Goal: Task Accomplishment & Management: Manage account settings

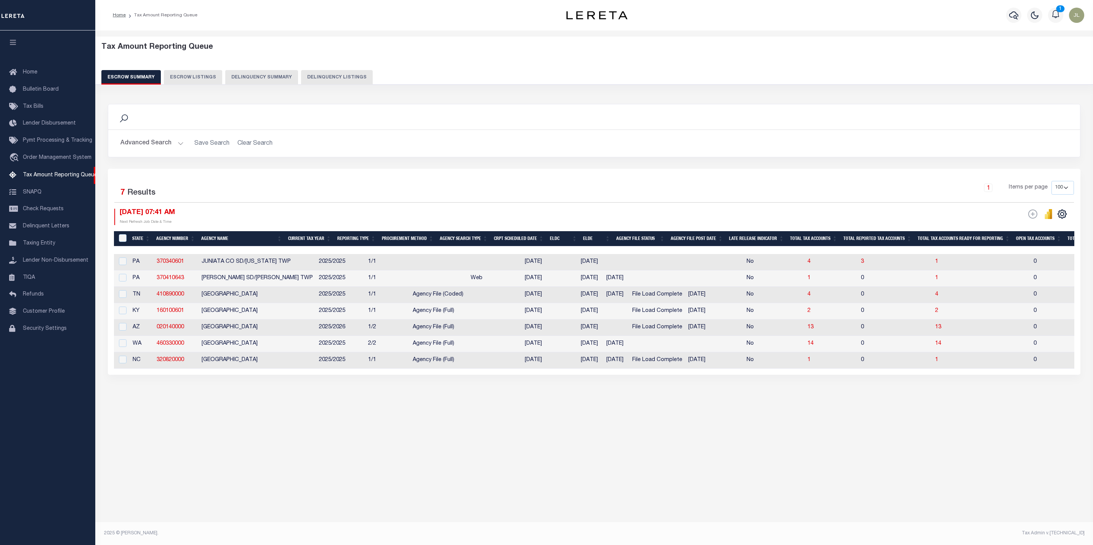
select select "100"
click at [150, 146] on button "Advanced Search" at bounding box center [151, 143] width 63 height 15
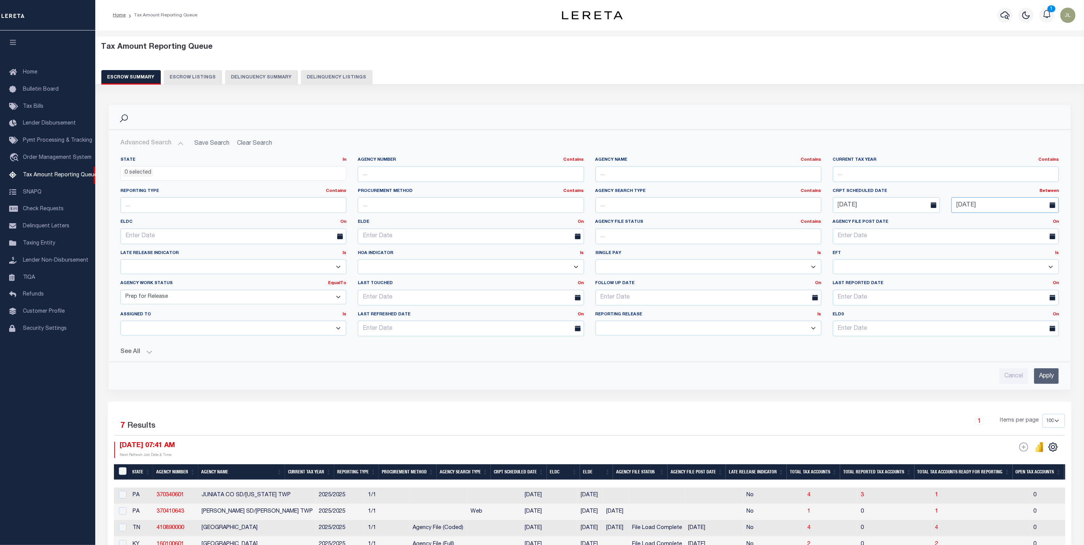
click at [998, 203] on input "10-06-2025" at bounding box center [1004, 205] width 107 height 16
click at [967, 278] on div "28 29 30 1 2 3 4 5 6 7 8 9 10 11 12 13 14 15 16 17 18 19 20 21 22 23 24 25 26 2…" at bounding box center [1009, 286] width 117 height 89
click at [962, 278] on span "12" at bounding box center [959, 279] width 15 height 15
type input "10-12-2025"
click at [124, 354] on button "See All" at bounding box center [589, 352] width 938 height 7
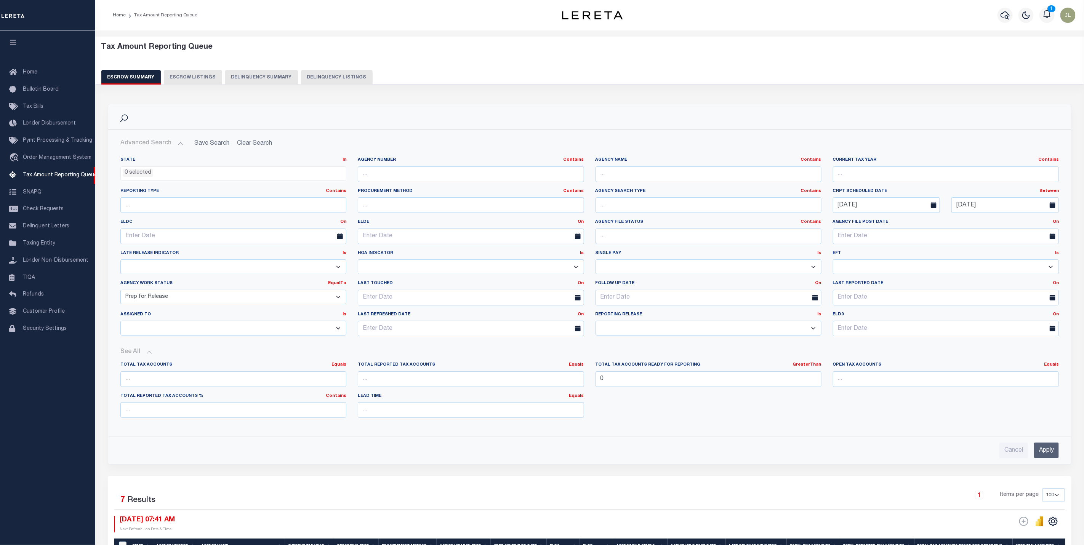
click at [1043, 451] on input "Apply" at bounding box center [1046, 451] width 25 height 16
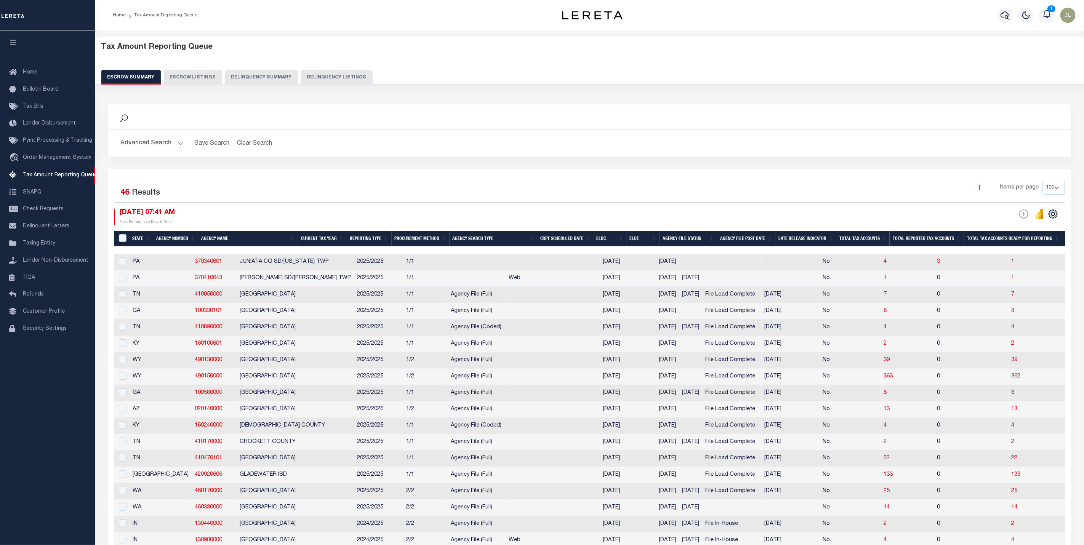
click at [150, 144] on button "Advanced Search" at bounding box center [151, 143] width 63 height 15
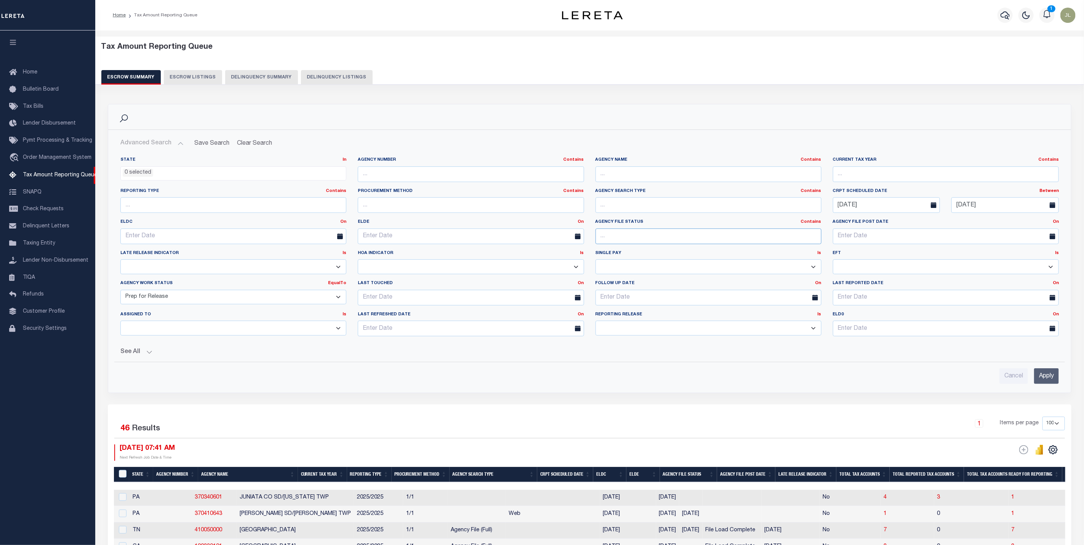
click at [622, 237] on input "text" at bounding box center [708, 237] width 226 height 16
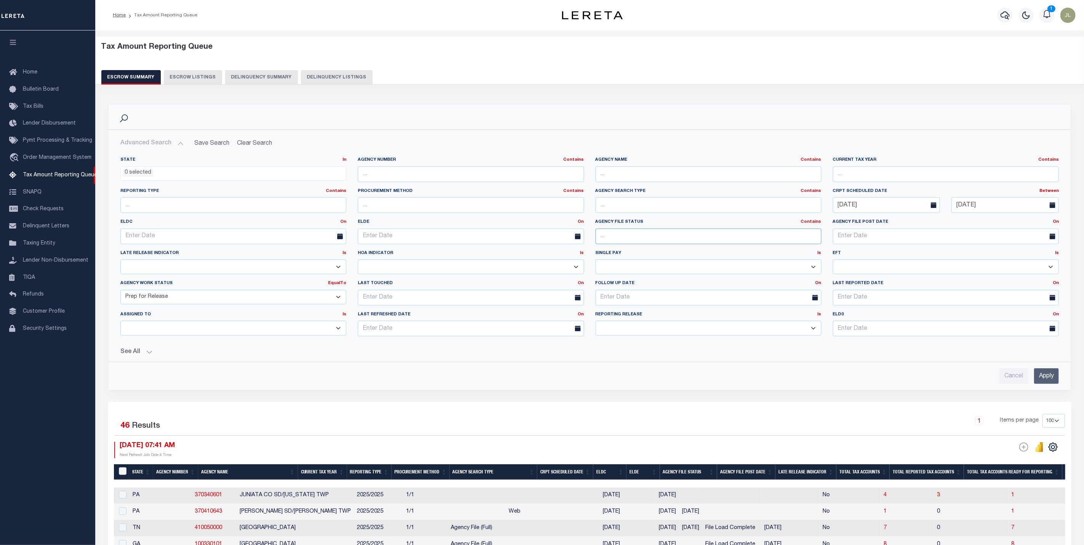
type input "file load complete"
click at [1049, 378] on input "Apply" at bounding box center [1046, 376] width 25 height 16
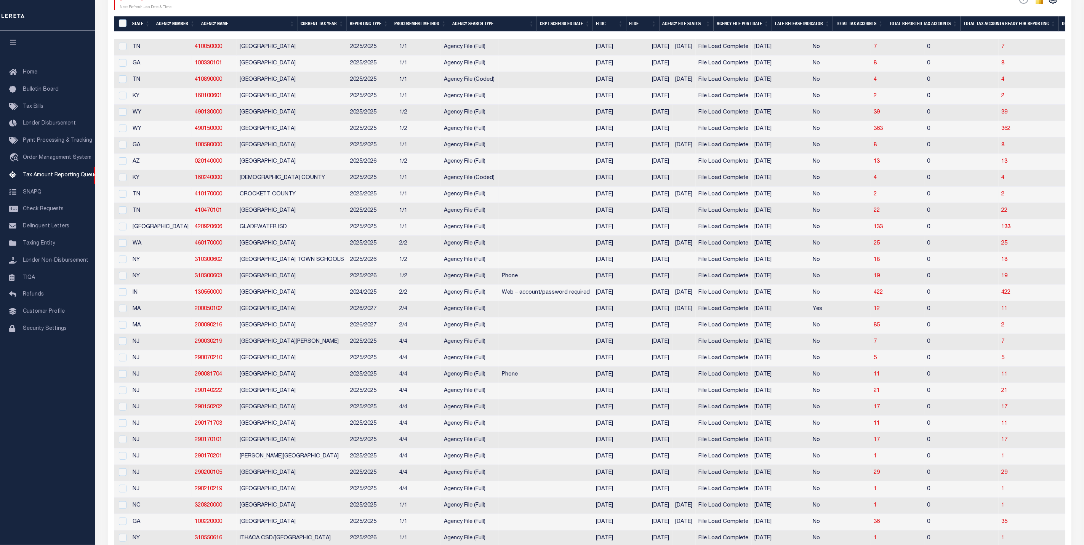
scroll to position [69, 0]
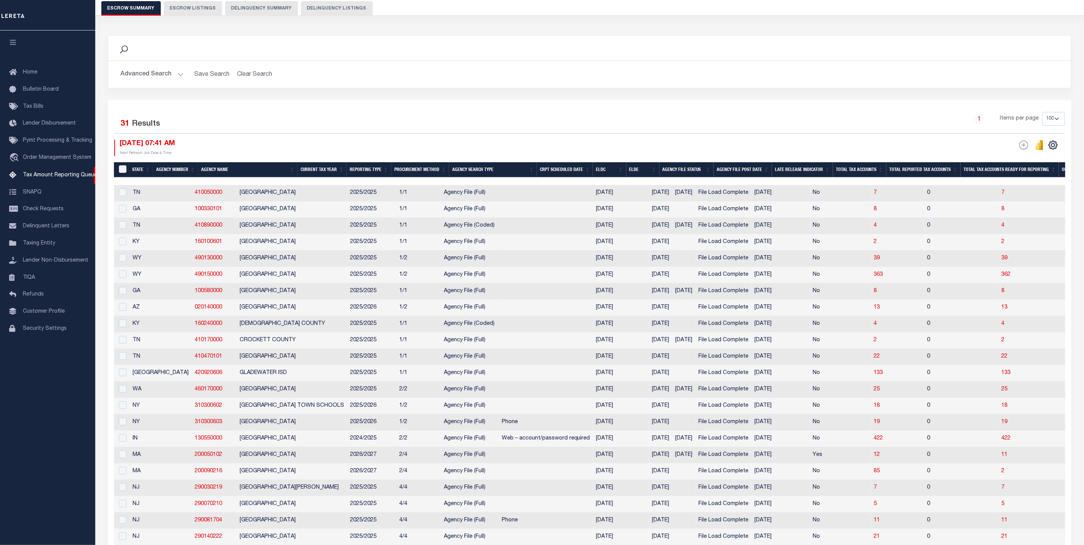
click at [149, 74] on button "Advanced Search" at bounding box center [151, 74] width 63 height 15
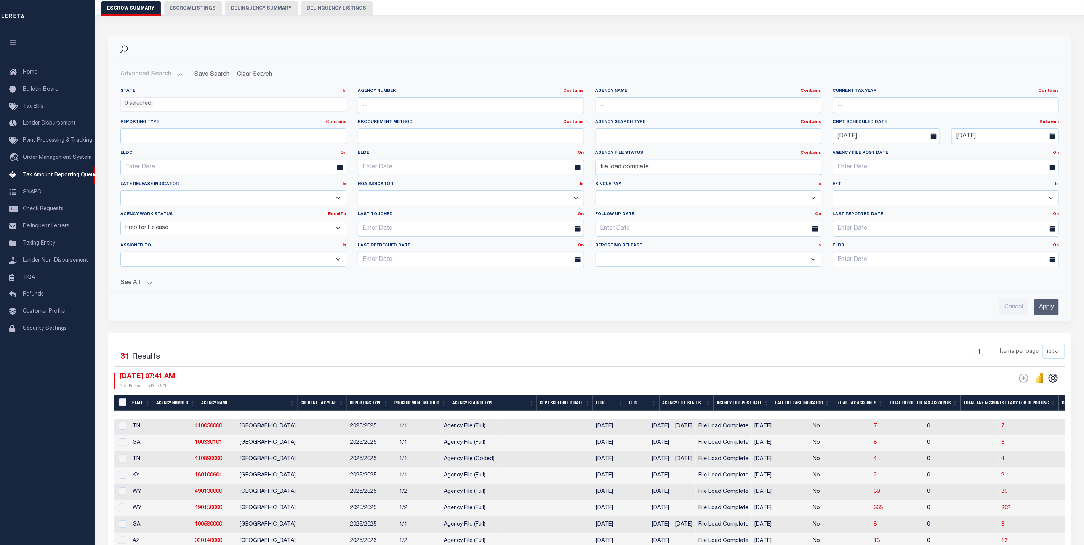
drag, startPoint x: 674, startPoint y: 170, endPoint x: 584, endPoint y: 168, distance: 90.3
click at [584, 168] on div "State In In AK AL AR AZ CA CO CT DC DE FL GA GU HI IA ID IL IN KS KY LA MA MD M…" at bounding box center [590, 181] width 950 height 186
click at [180, 222] on div "Agency Work Status EqualTo Is Contains New In Progress Pending Agency Follow-up…" at bounding box center [233, 223] width 226 height 24
click at [182, 230] on select "New In Progress Pending Agency Follow-up Pending QC Ready for Release Prep for …" at bounding box center [233, 228] width 226 height 15
select select
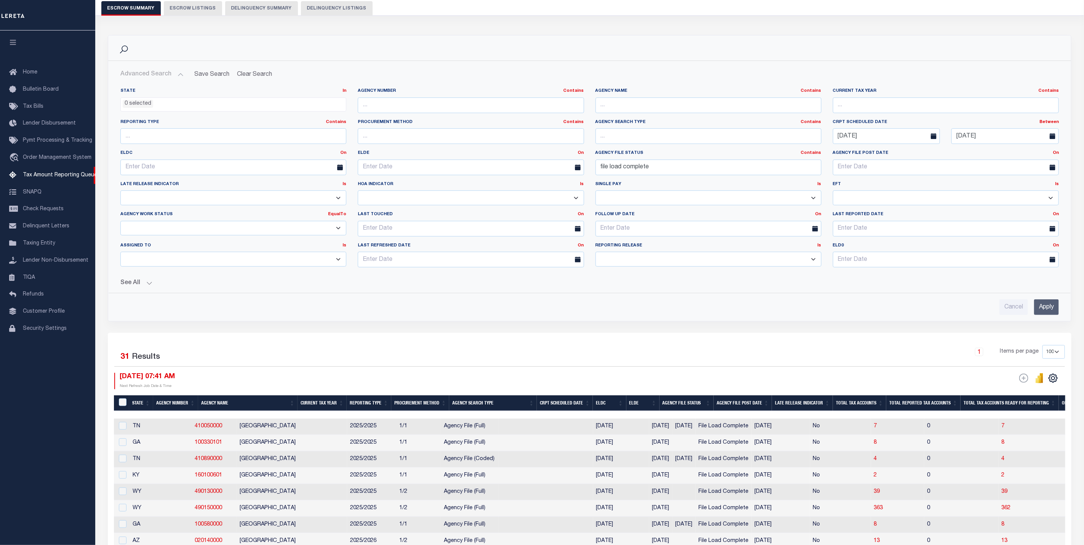
click at [120, 222] on select "New In Progress Pending Agency Follow-up Pending QC Ready for Release Prep for …" at bounding box center [233, 228] width 226 height 15
click at [1041, 311] on input "Apply" at bounding box center [1046, 307] width 25 height 16
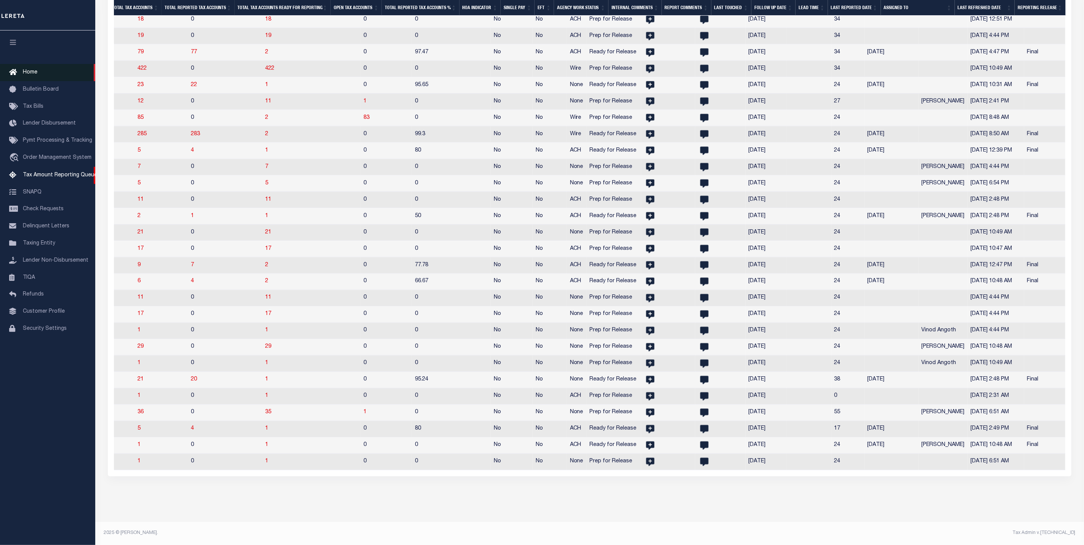
scroll to position [543, 0]
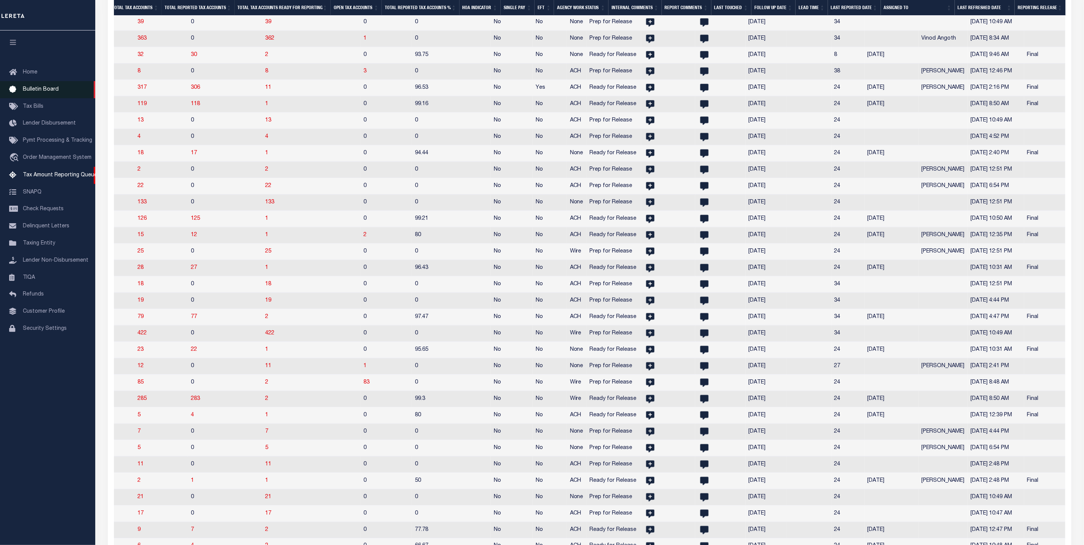
drag, startPoint x: 36, startPoint y: 71, endPoint x: 0, endPoint y: 86, distance: 38.4
click at [36, 71] on span "Home" at bounding box center [30, 72] width 14 height 5
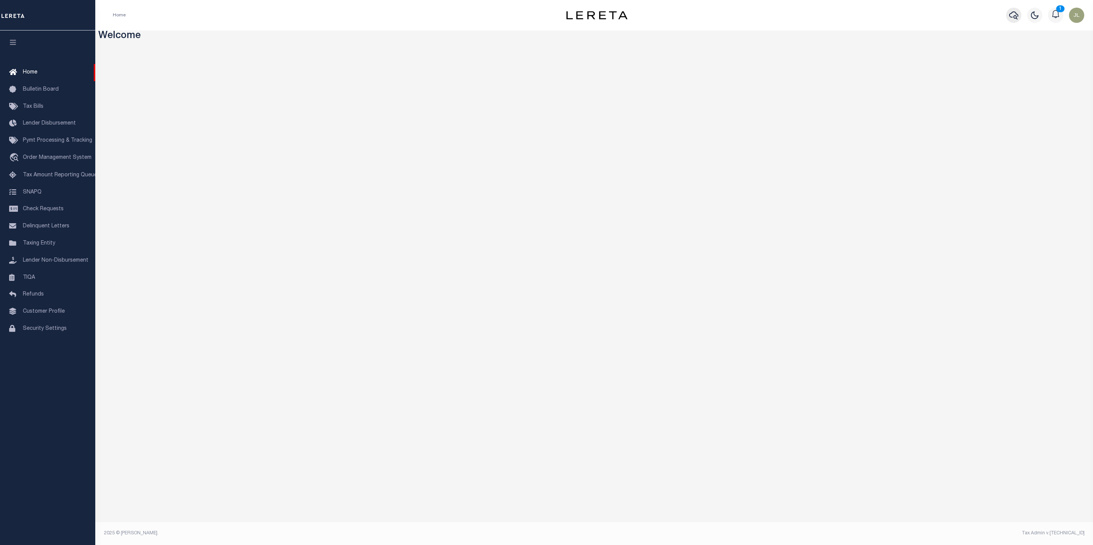
click at [1014, 16] on icon "button" at bounding box center [1013, 15] width 9 height 8
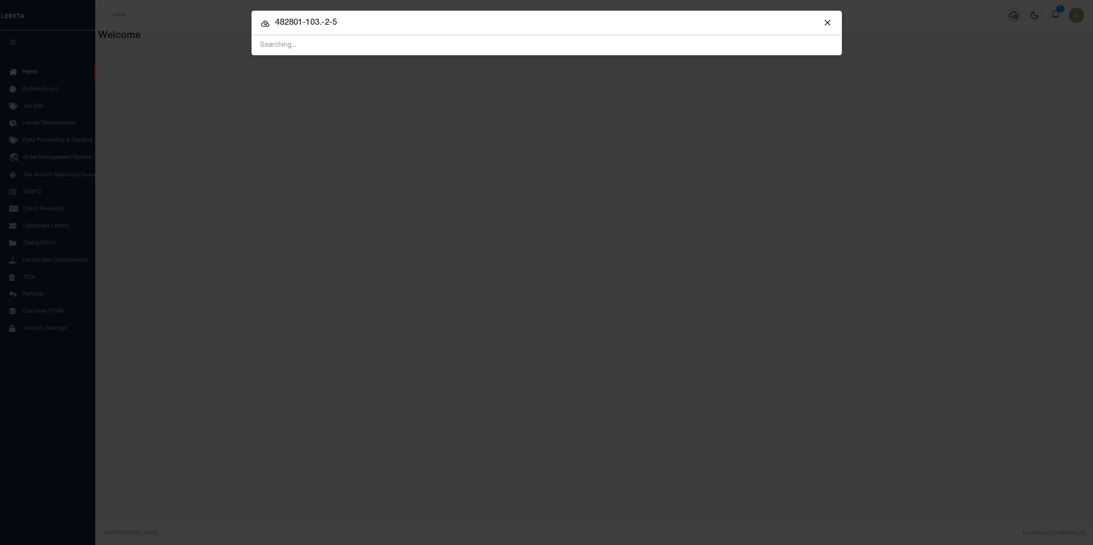
type input "482801-103.-2-5"
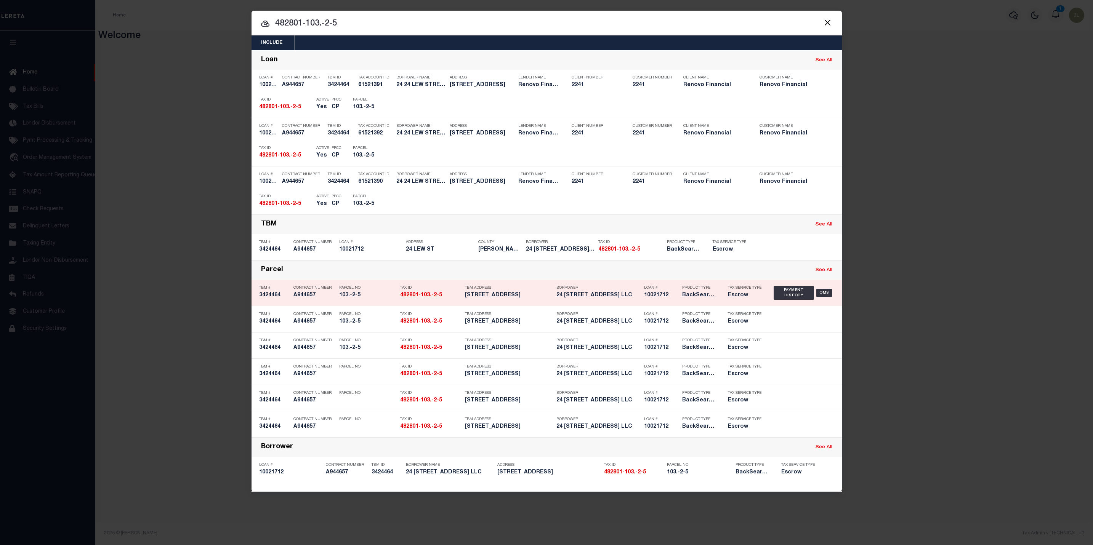
click at [447, 301] on div "Tax ID 482801-103.-2-5" at bounding box center [430, 293] width 61 height 22
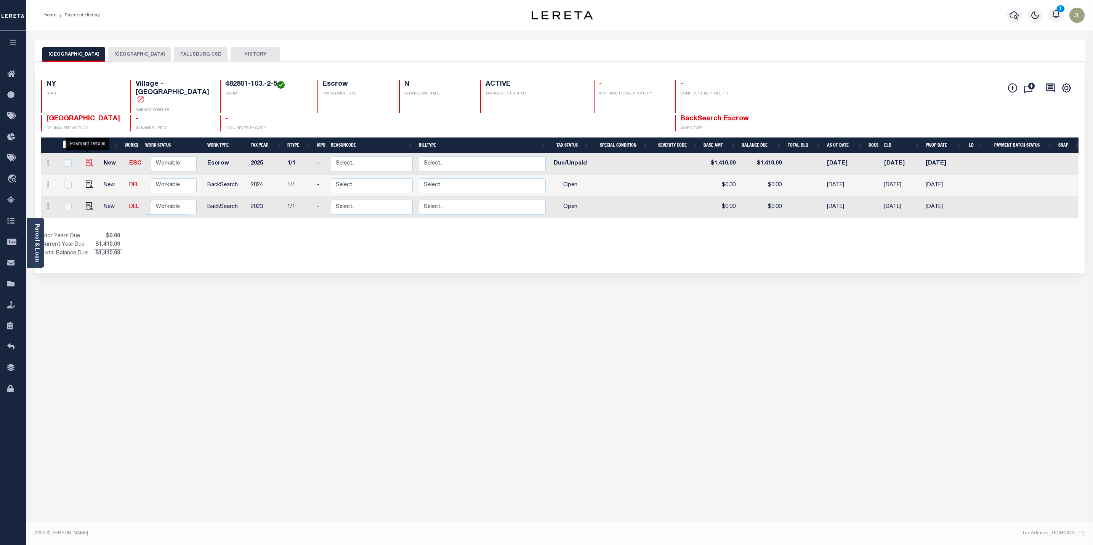
click at [88, 159] on img "" at bounding box center [90, 163] width 8 height 8
checkbox input "true"
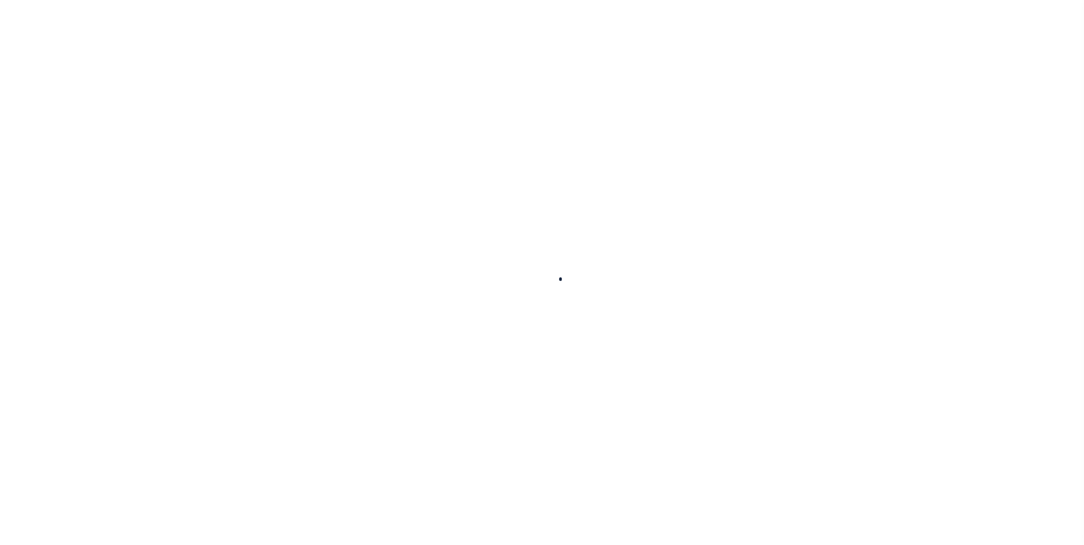
checkbox input "false"
type input "08/26/2025"
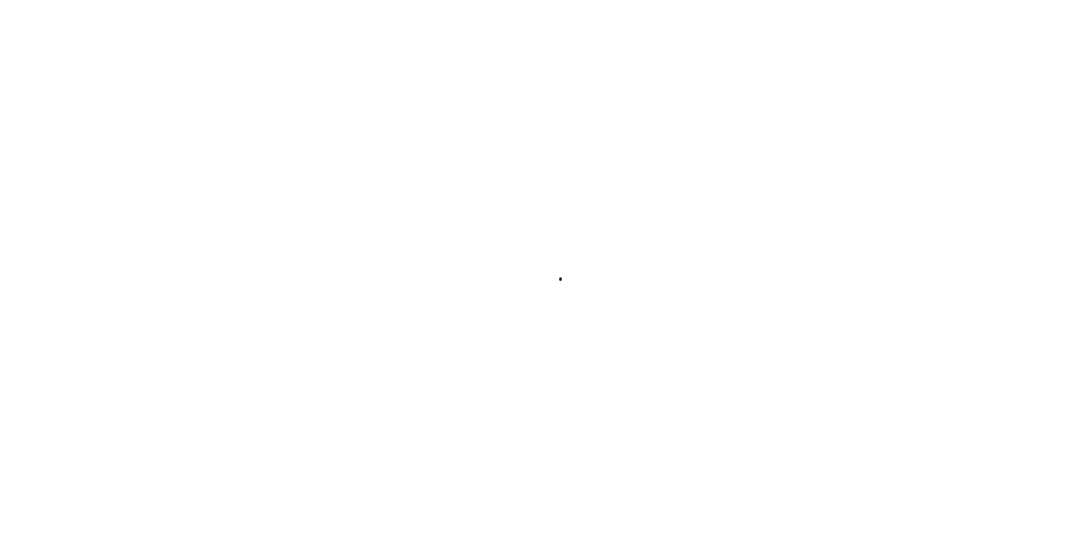
select select "DUE"
type input "$1,410.09"
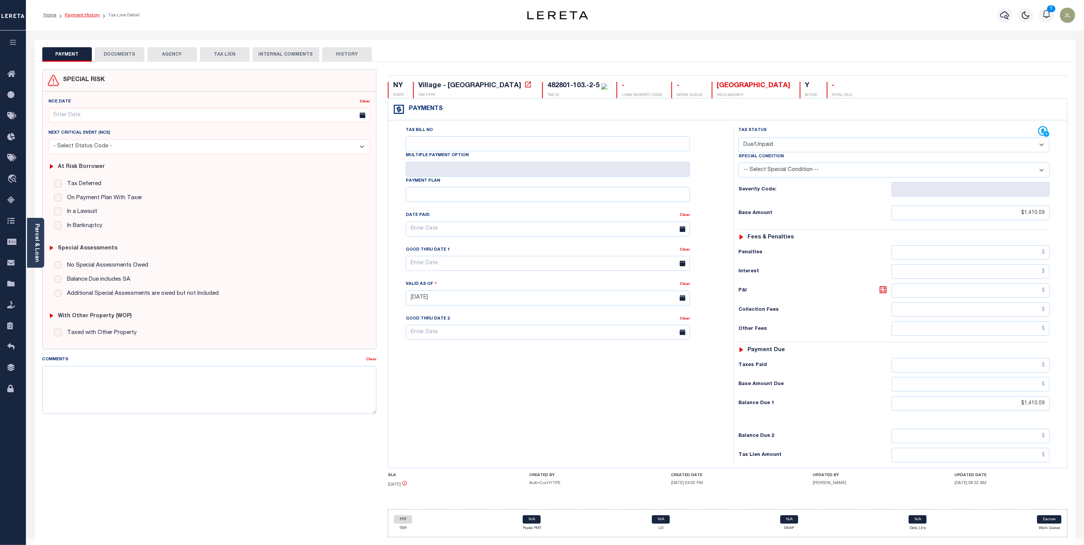
click at [91, 14] on link "Payment History" at bounding box center [82, 15] width 35 height 5
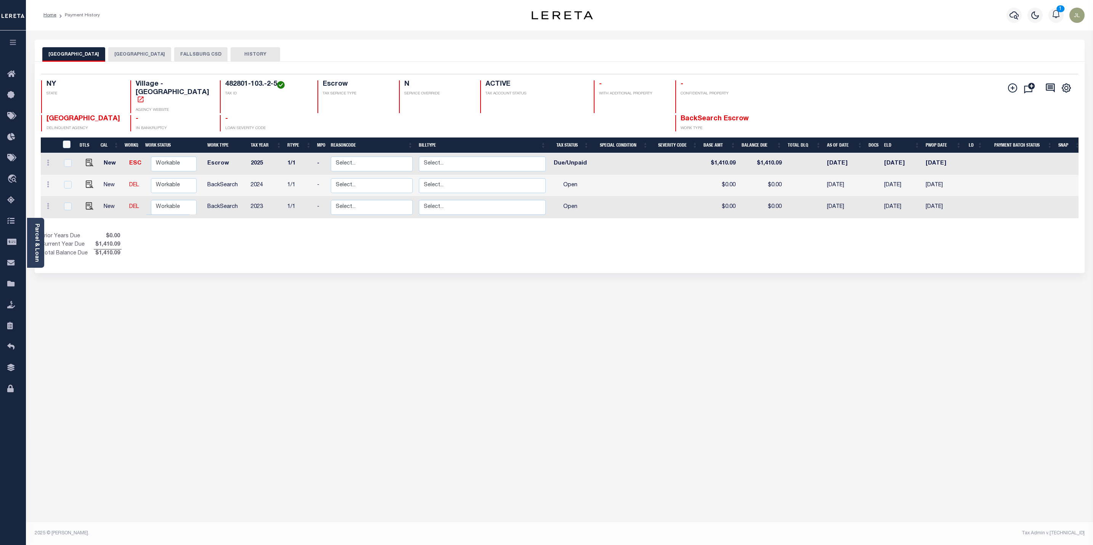
click at [34, 242] on link "Parcel & Loan" at bounding box center [36, 243] width 5 height 38
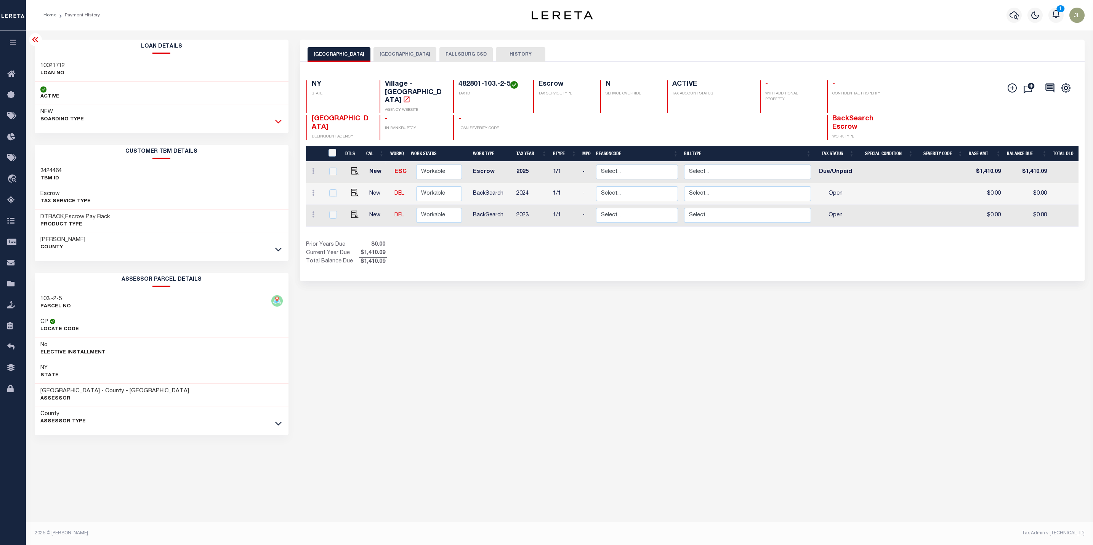
click at [279, 125] on icon at bounding box center [278, 121] width 6 height 8
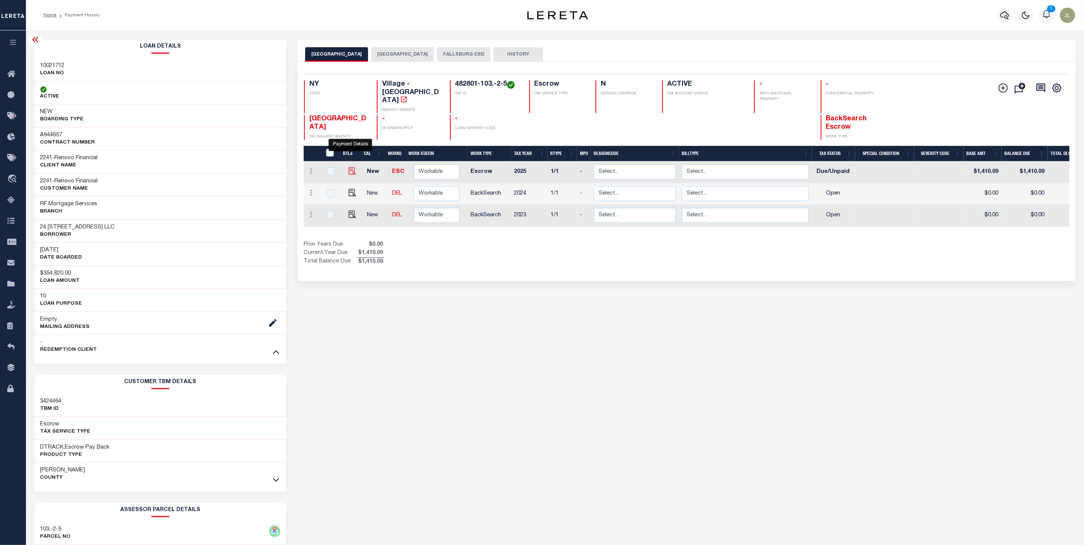
click at [352, 167] on img "" at bounding box center [353, 171] width 8 height 8
checkbox input "true"
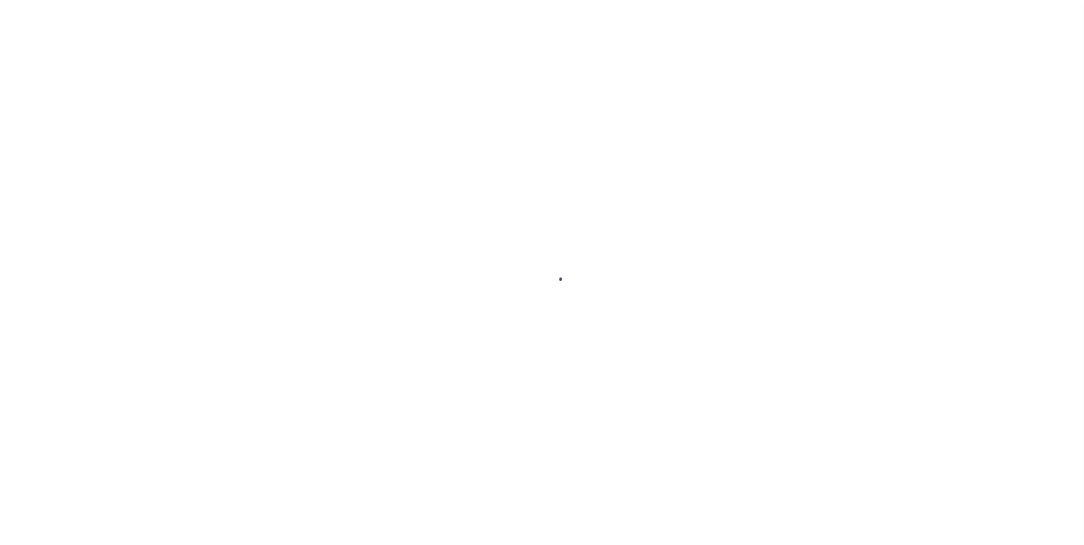
select select "DUE"
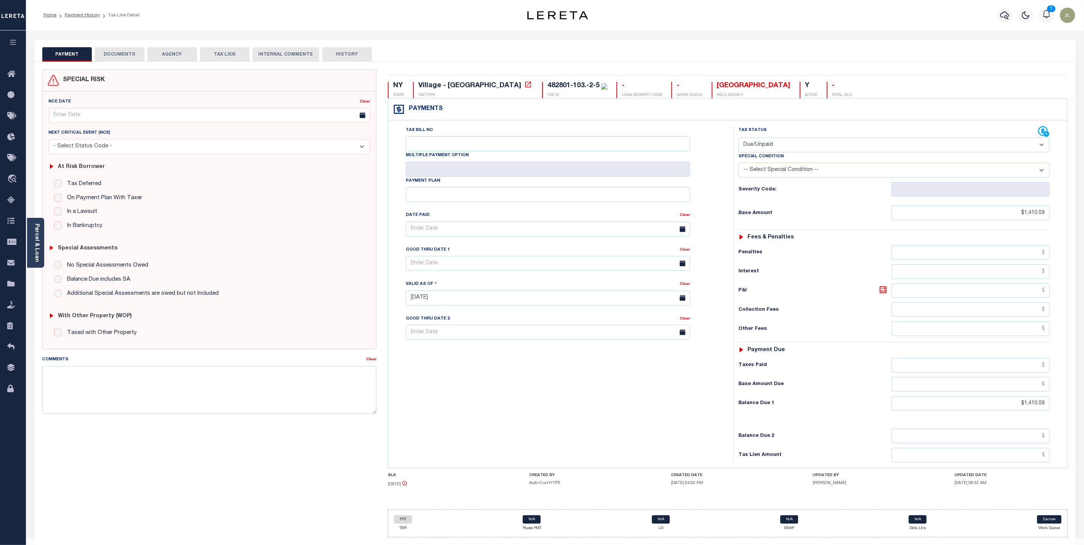
click at [14, 42] on icon "button" at bounding box center [13, 42] width 9 height 7
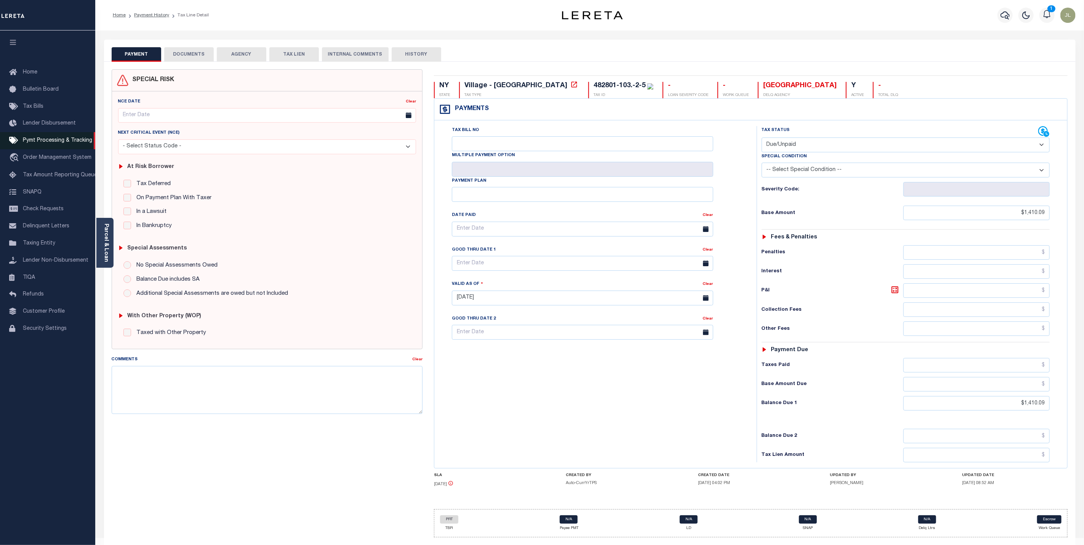
click at [55, 139] on span "Pymt Processing & Tracking" at bounding box center [57, 140] width 69 height 5
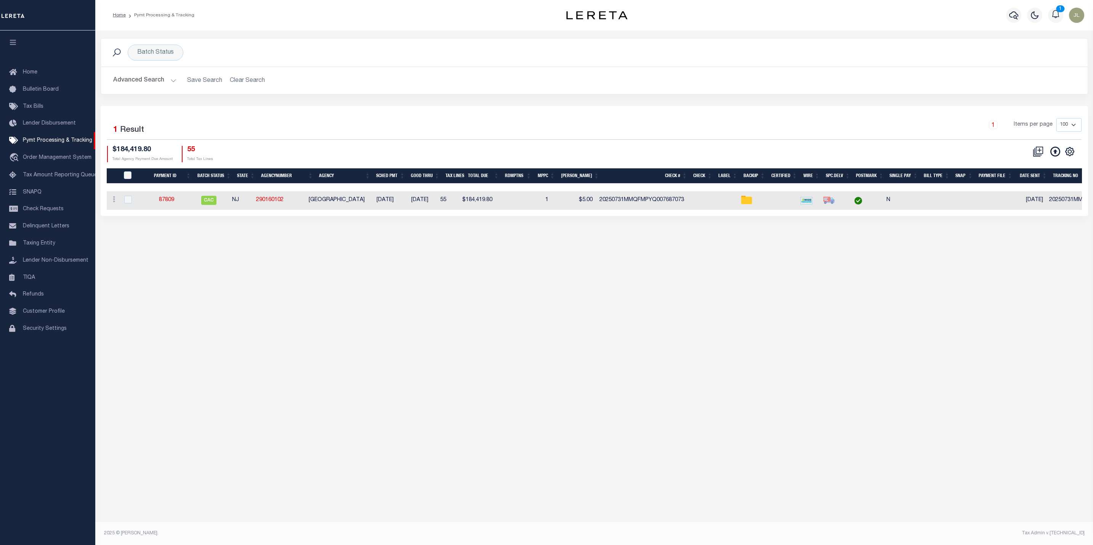
click at [160, 80] on button "Advanced Search" at bounding box center [144, 80] width 63 height 15
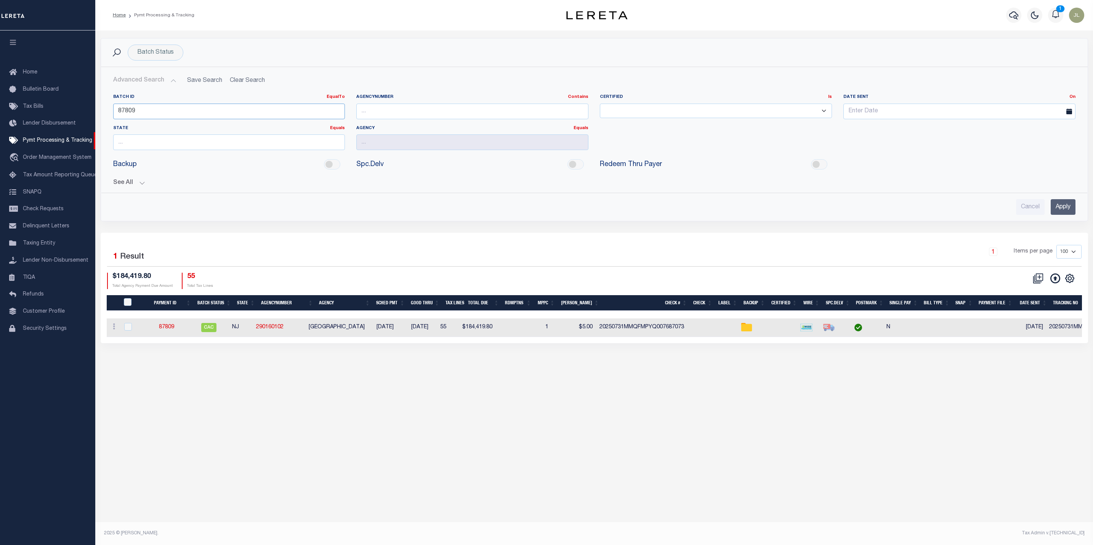
drag, startPoint x: 141, startPoint y: 115, endPoint x: 107, endPoint y: 118, distance: 34.4
click at [107, 118] on div "Batch ID EqualTo Equals Is Not Equal To Is Greater Than Is Less Than 87809" at bounding box center [228, 109] width 243 height 31
click at [130, 185] on button "See All" at bounding box center [594, 182] width 962 height 7
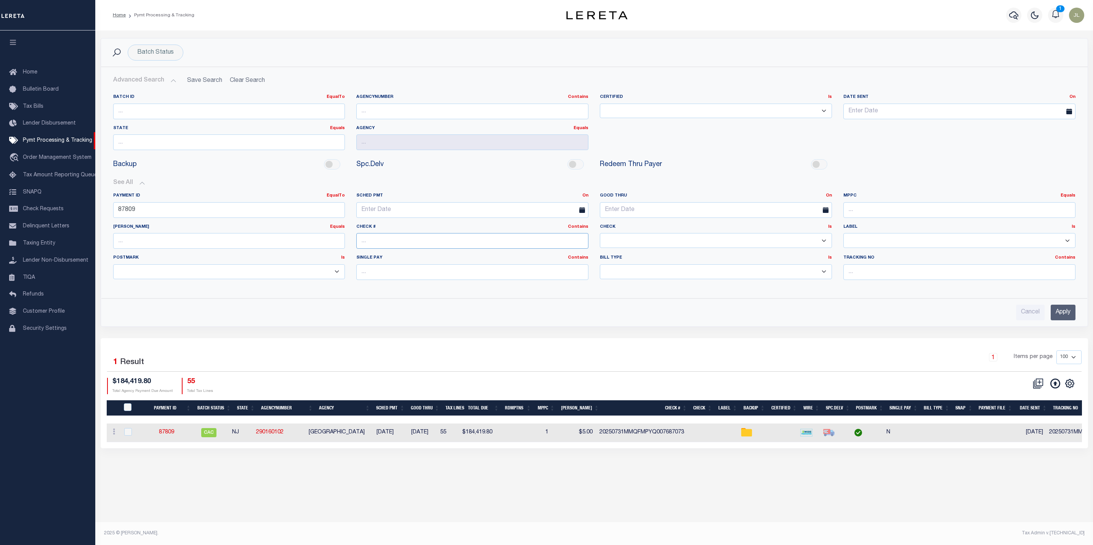
click at [480, 247] on input "text" at bounding box center [472, 241] width 232 height 16
type input "52787"
click at [1075, 315] on div "Cancel Apply" at bounding box center [594, 310] width 974 height 22
click at [1066, 317] on input "Apply" at bounding box center [1062, 313] width 25 height 16
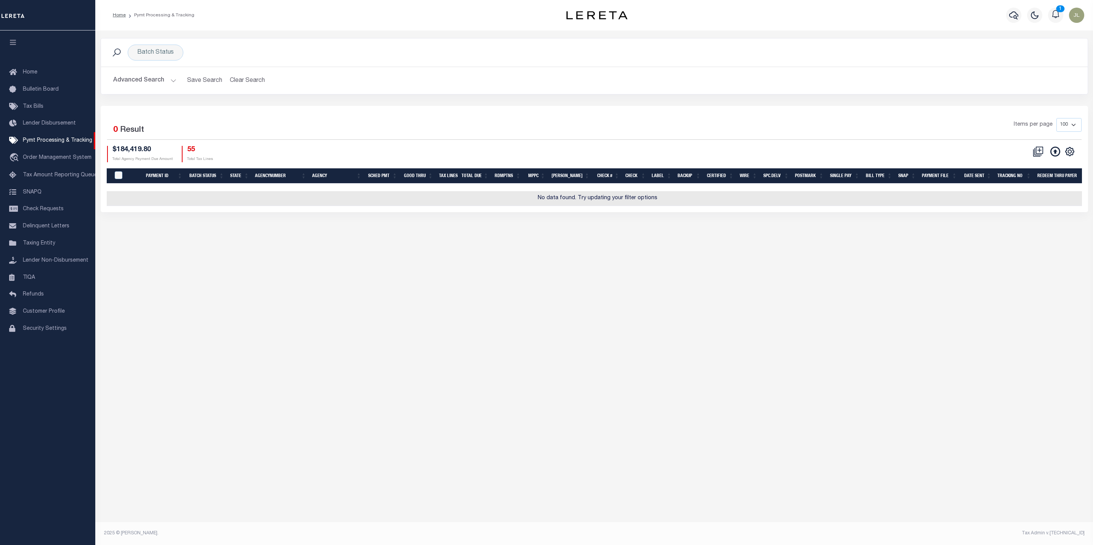
click at [149, 80] on button "Advanced Search" at bounding box center [144, 80] width 63 height 15
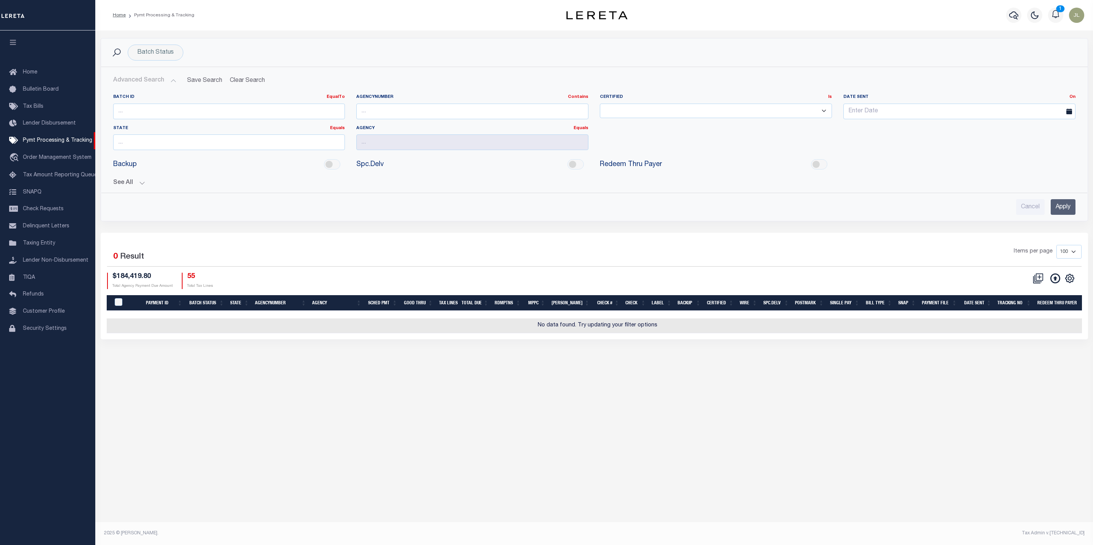
click at [134, 186] on button "See All" at bounding box center [594, 182] width 962 height 7
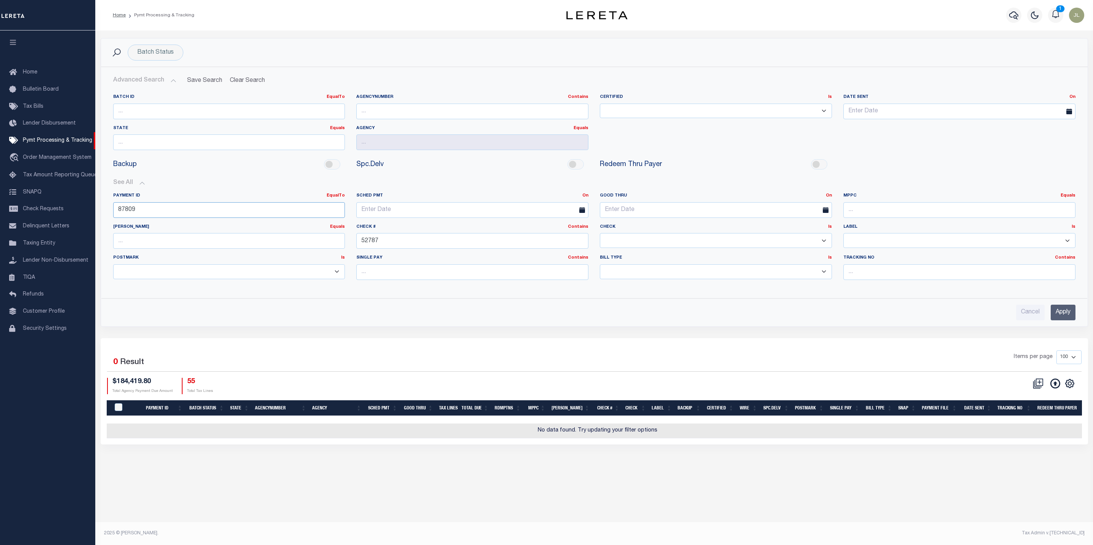
drag, startPoint x: 127, startPoint y: 211, endPoint x: 108, endPoint y: 213, distance: 19.1
click at [108, 213] on div "Payment ID EqualTo Equals Is Not Equal To Is Greater Than Is Less Than 87809" at bounding box center [228, 208] width 243 height 31
click at [1059, 316] on input "Apply" at bounding box center [1062, 313] width 25 height 16
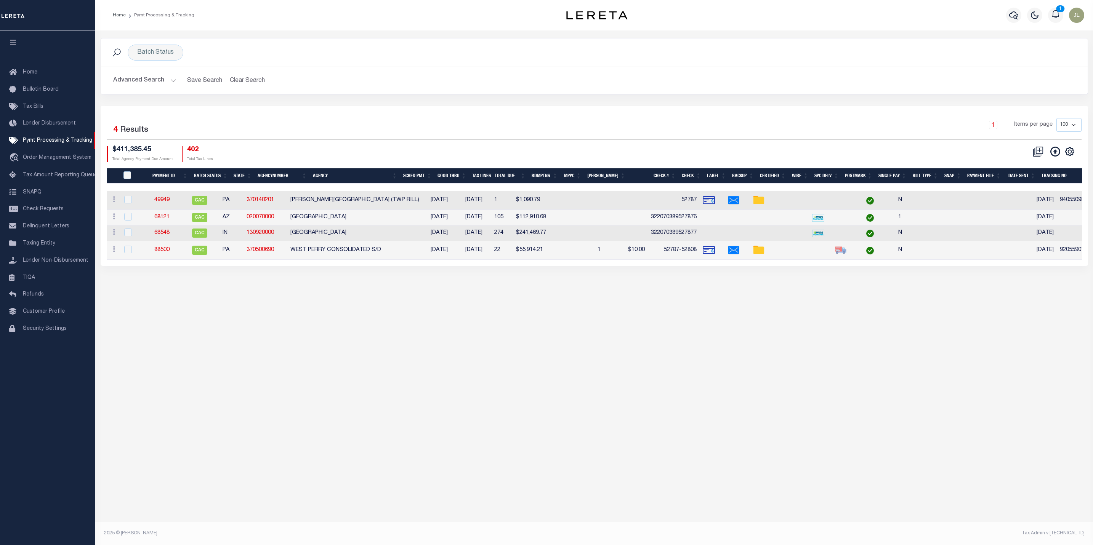
click at [148, 72] on div "Advanced Search Save Search Clear Search PayeeSearchTable_dynamictable_____Defa…" at bounding box center [594, 80] width 986 height 27
click at [147, 84] on button "Advanced Search" at bounding box center [144, 80] width 63 height 15
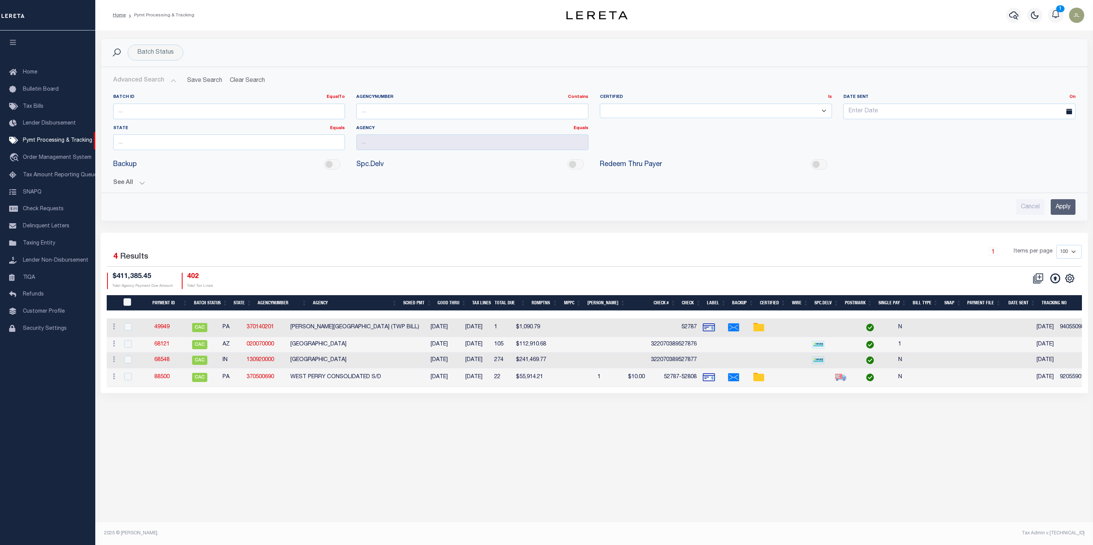
click at [135, 185] on button "See All" at bounding box center [594, 182] width 962 height 7
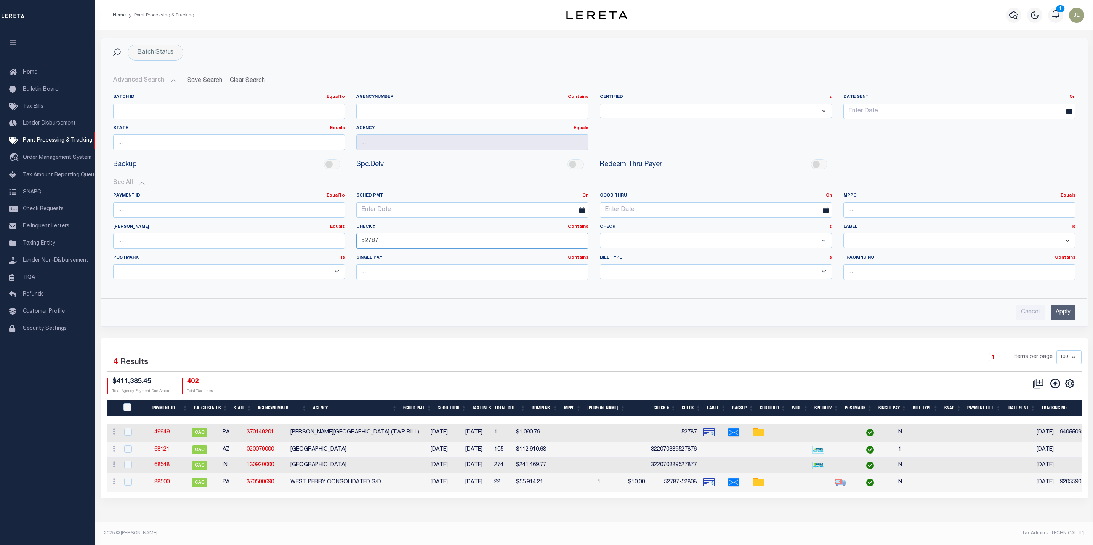
drag, startPoint x: 391, startPoint y: 246, endPoint x: 312, endPoint y: 242, distance: 78.6
click at [312, 242] on div "Payment ID EqualTo Equals Is Not Equal To Is Greater Than Is Less Than SCHED PM…" at bounding box center [593, 239] width 973 height 93
type input "52808"
click at [1065, 313] on input "Apply" at bounding box center [1062, 313] width 25 height 16
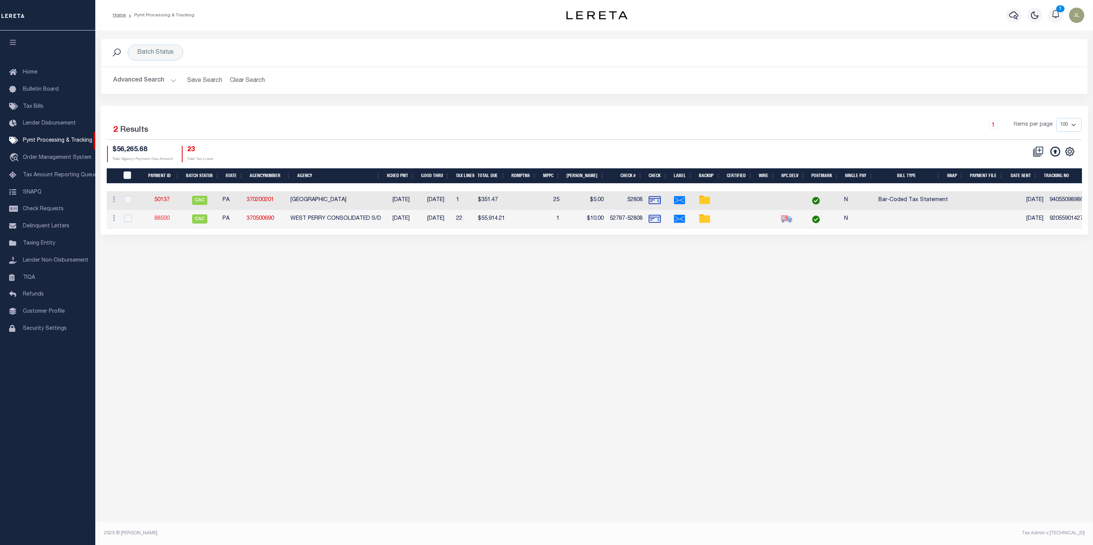
click at [165, 219] on link "88500" at bounding box center [161, 218] width 15 height 5
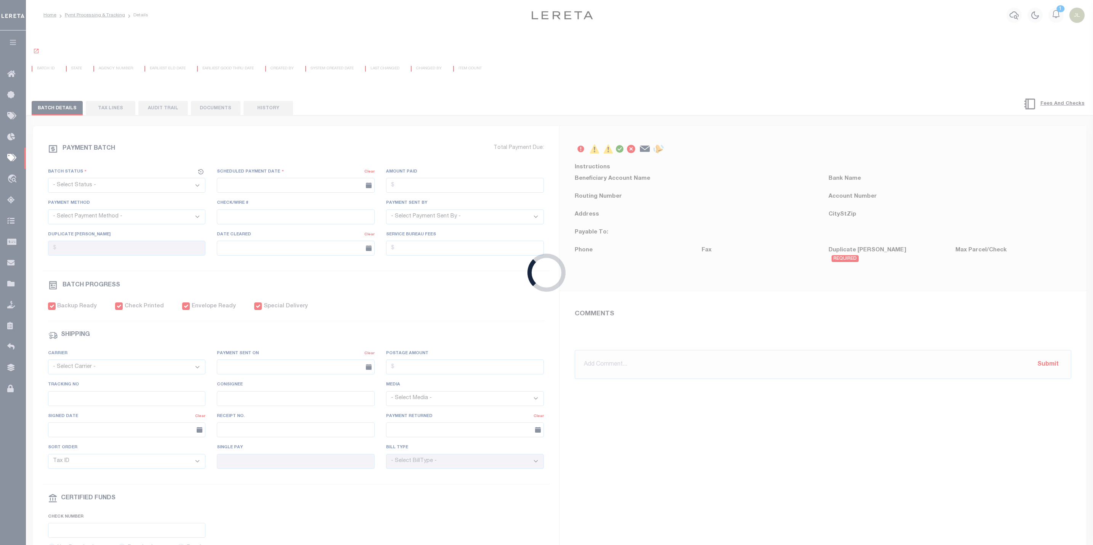
select select "CAC"
type input "08/27/2025"
type input "$55,914.21"
select select "CHK"
type input "52787-52808"
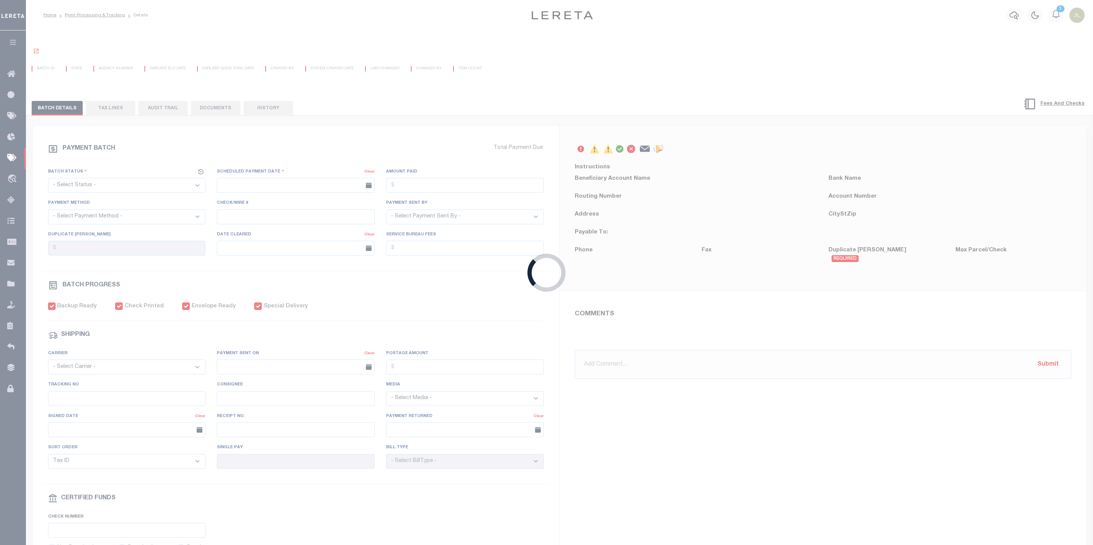
select select "Little, Audria"
type input "$220"
type input "10/02/2025"
checkbox input "true"
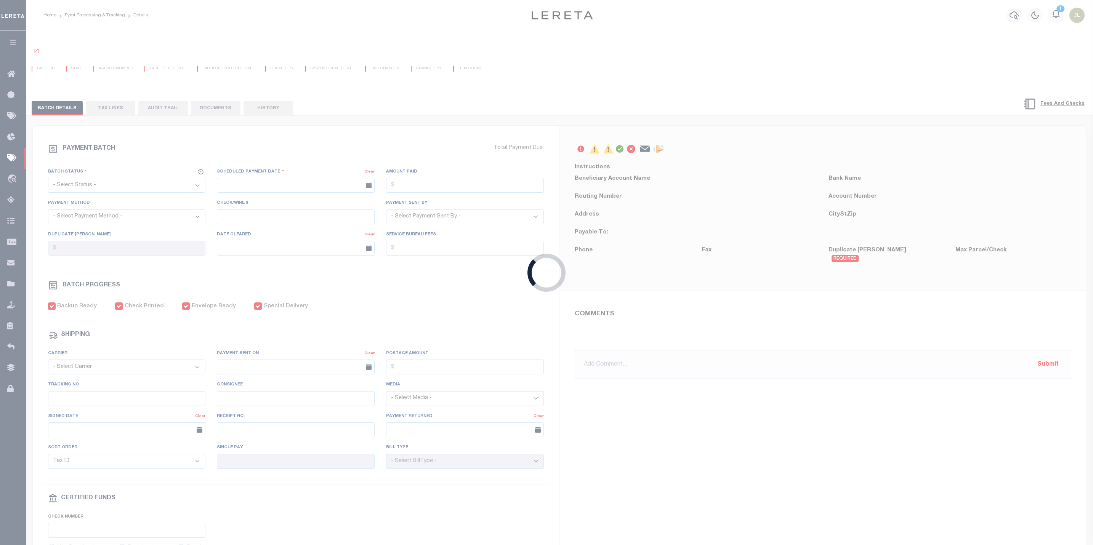
checkbox input "true"
select select "USS"
type input "08/27/2025"
type input "9205590142749901760947"
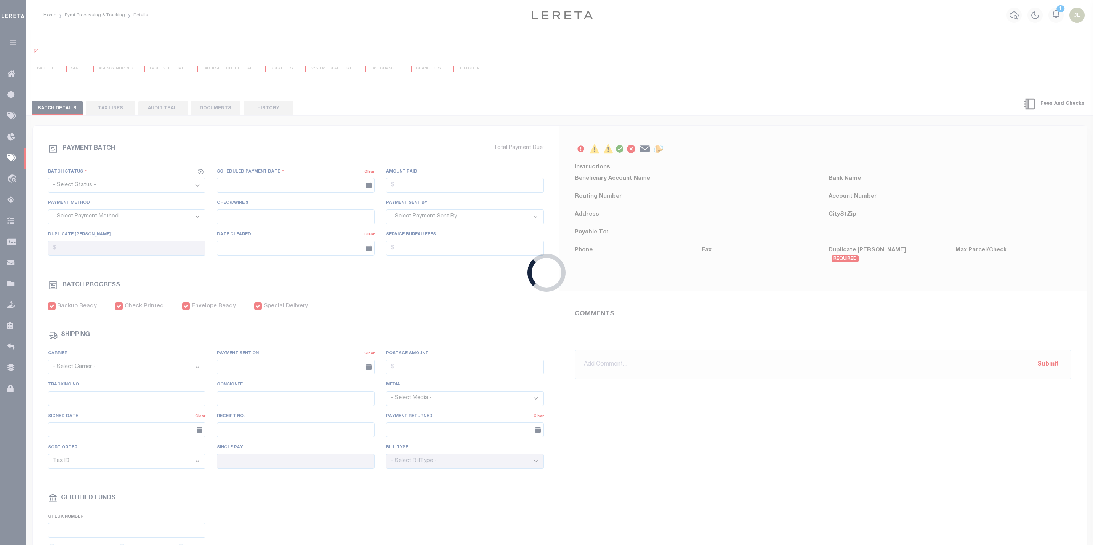
type input "Delivered, PO Box"
type input "09/16/2025"
type input "N"
radio input "true"
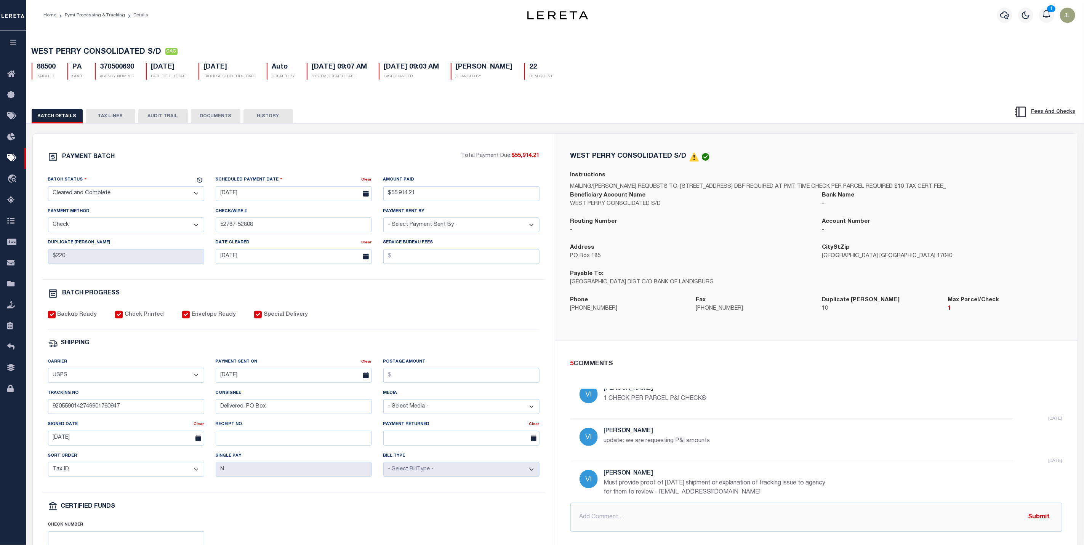
scroll to position [114, 0]
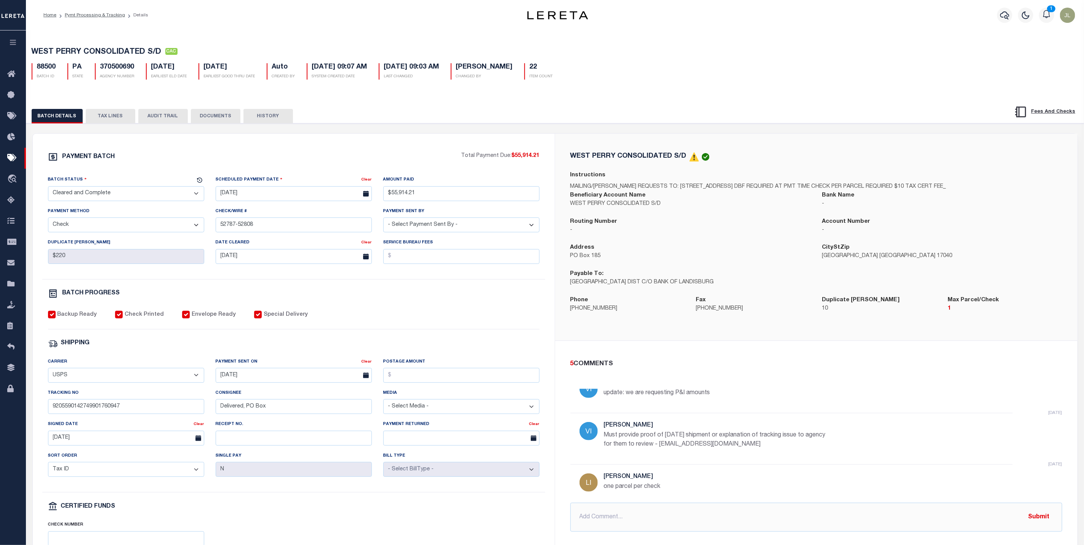
click at [11, 46] on icon "button" at bounding box center [13, 42] width 9 height 7
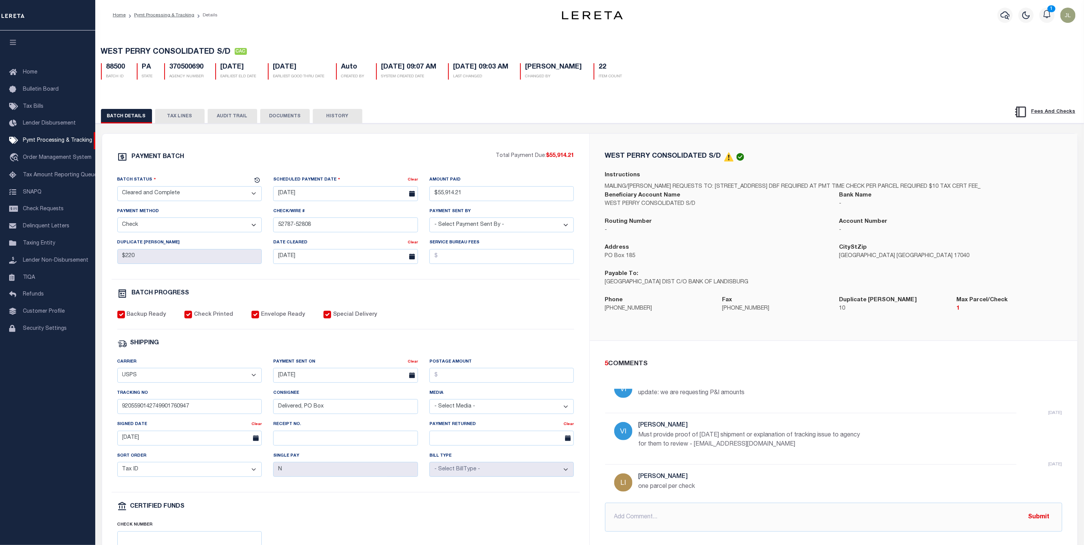
click at [164, 19] on ol "Home Pymt Processing & Tracking Details" at bounding box center [165, 15] width 117 height 16
click at [164, 16] on link "Pymt Processing & Tracking" at bounding box center [164, 15] width 60 height 5
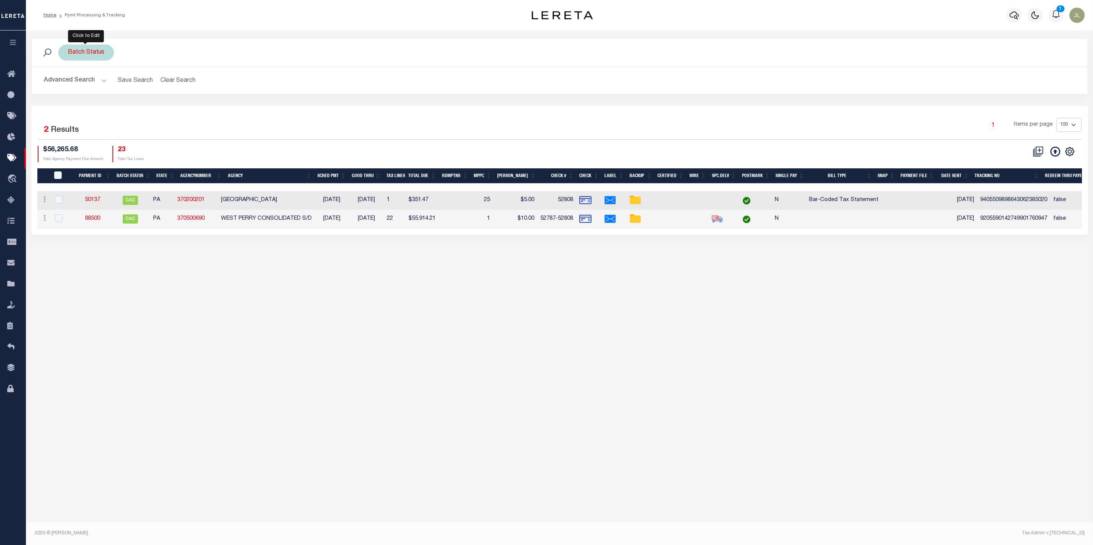
click at [87, 54] on div "Batch Status" at bounding box center [86, 53] width 56 height 16
click at [146, 91] on select "Awaiting Funds (AWF) Cleared and Complete (CAC) New Check Needed (NCN) Payment …" at bounding box center [124, 90] width 112 height 14
click at [68, 83] on select "Awaiting Funds (AWF) Cleared and Complete (CAC) New Check Needed (NCN) Payment …" at bounding box center [124, 90] width 112 height 14
click at [130, 94] on select "Awaiting Funds (AWF) Cleared and Complete (CAC) New Check Needed (NCN) Payment …" at bounding box center [124, 90] width 112 height 14
select select "RFL"
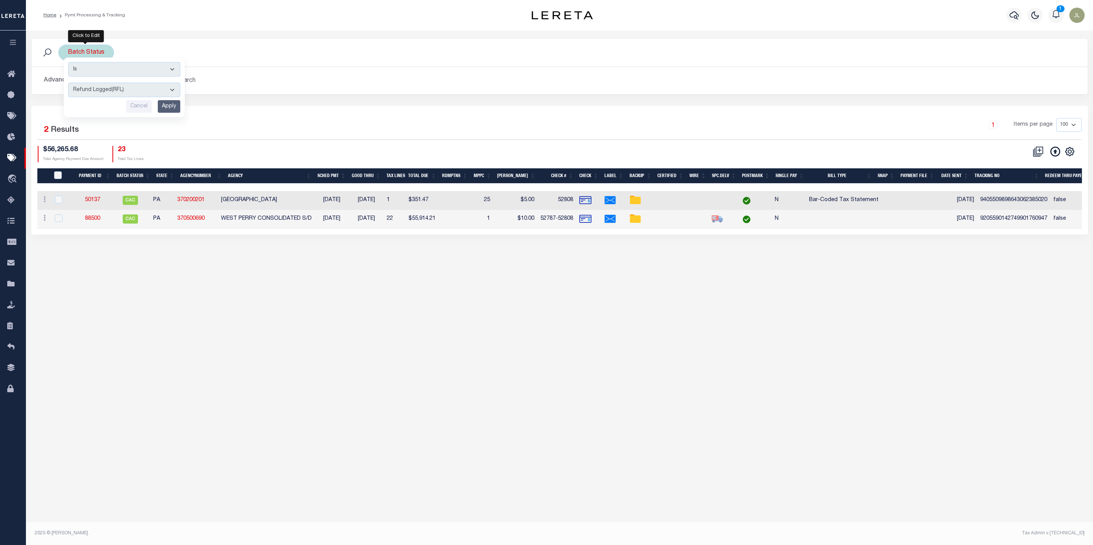
click at [68, 83] on select "Awaiting Funds (AWF) Cleared and Complete (CAC) New Check Needed (NCN) Payment …" at bounding box center [124, 90] width 112 height 14
click at [173, 108] on input "Apply" at bounding box center [169, 106] width 22 height 13
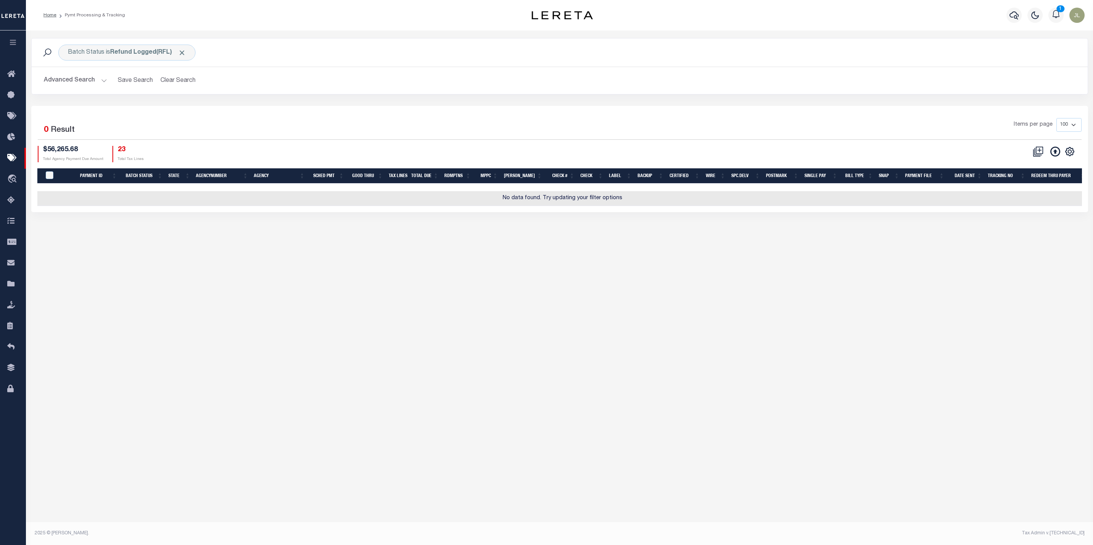
click at [79, 82] on button "Advanced Search" at bounding box center [75, 80] width 63 height 15
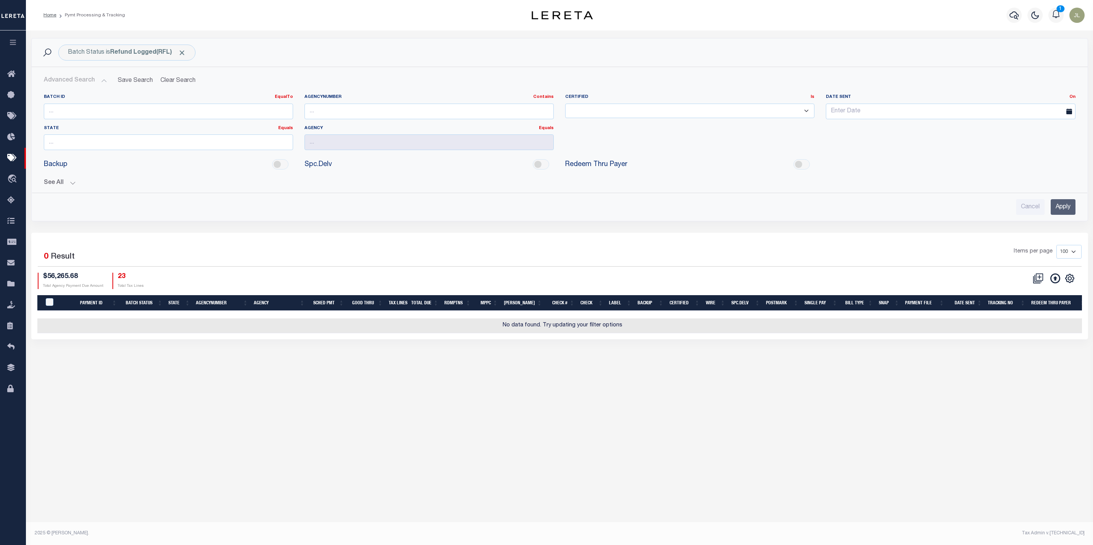
click at [52, 186] on button "See All" at bounding box center [559, 182] width 1031 height 7
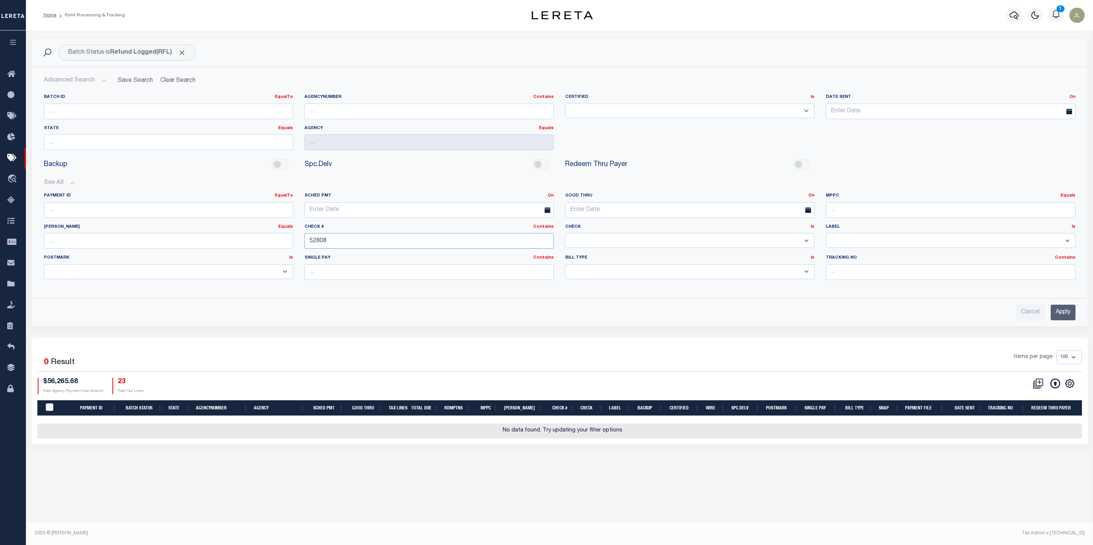
drag, startPoint x: 334, startPoint y: 242, endPoint x: 293, endPoint y: 240, distance: 41.2
click at [293, 240] on div "Payment ID EqualTo Equals Is Not Equal To Is Greater Than Is Less Than SCHED PM…" at bounding box center [559, 239] width 1043 height 93
click at [1059, 320] on input "Apply" at bounding box center [1062, 313] width 25 height 16
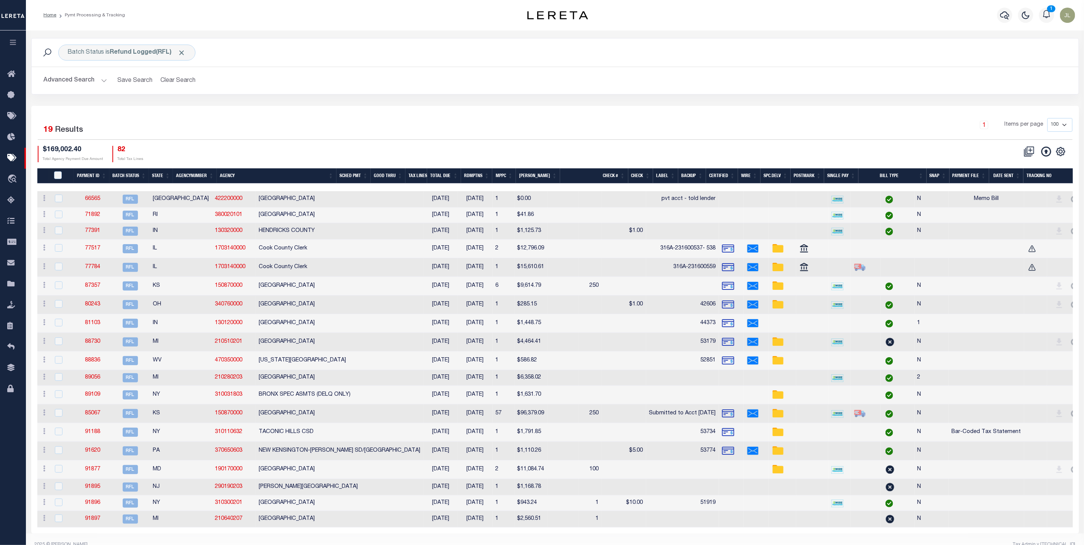
click at [90, 177] on th "Payment ID" at bounding box center [91, 176] width 35 height 16
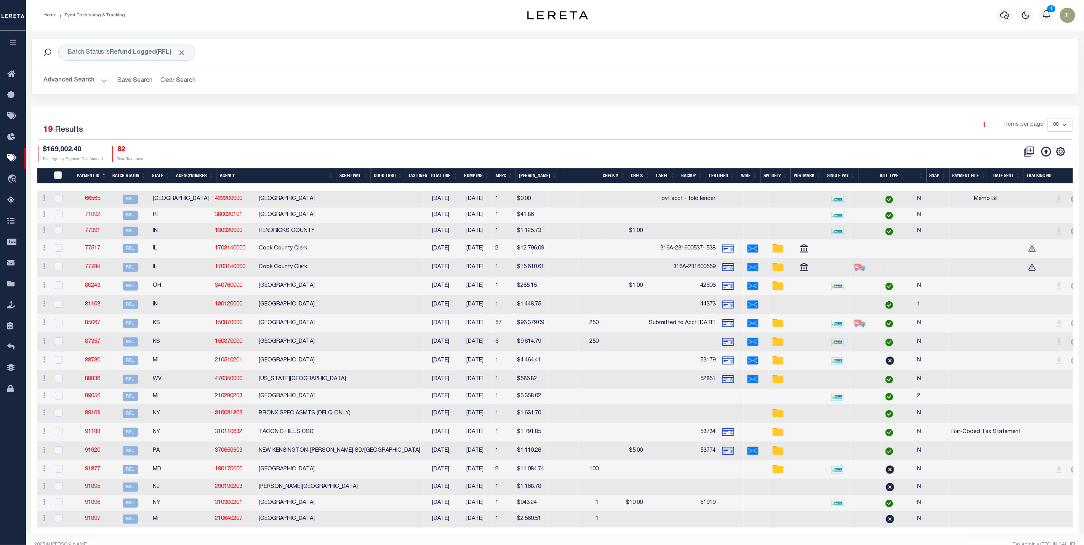
click at [94, 218] on link "71892" at bounding box center [92, 214] width 15 height 5
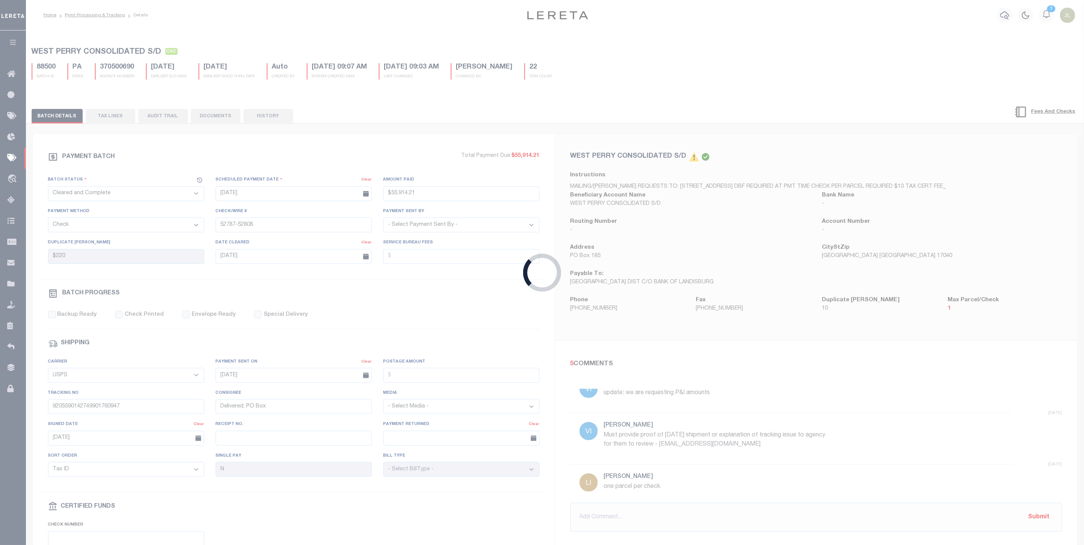
select select "RFL"
type input "10/05/2023"
select select
checkbox input "false"
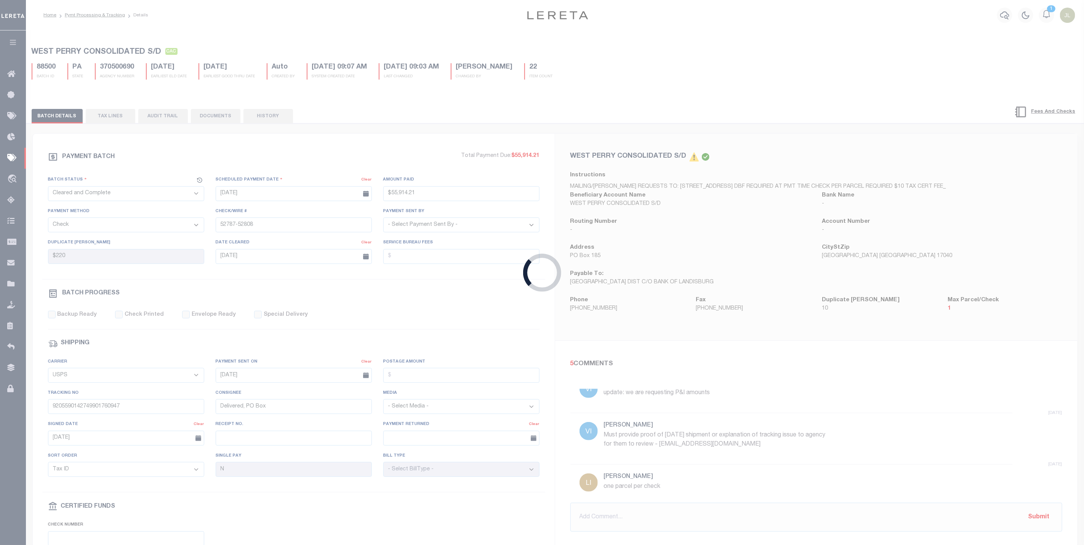
checkbox input "false"
select select
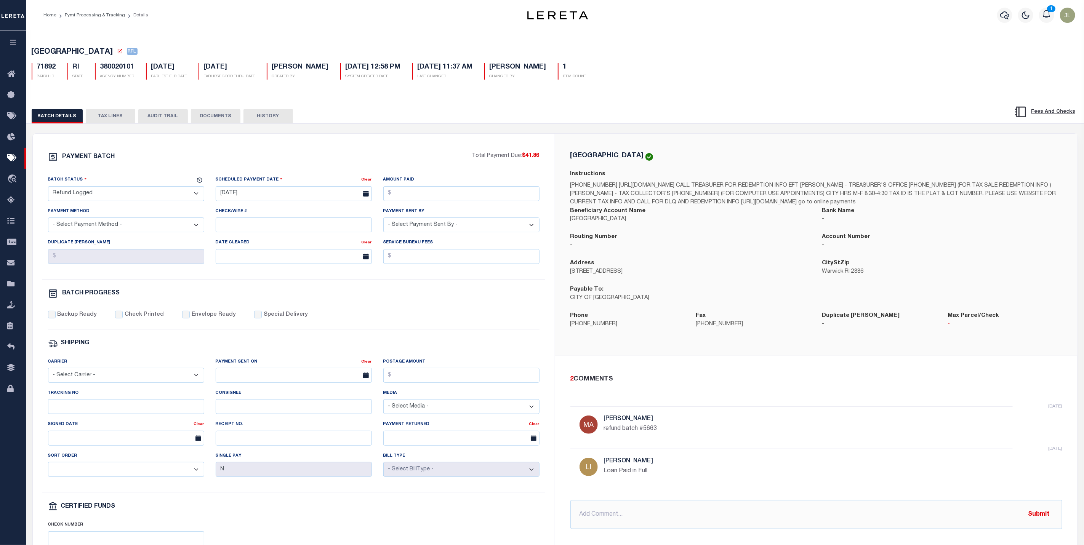
click at [109, 118] on button "TAX LINES" at bounding box center [111, 116] width 50 height 14
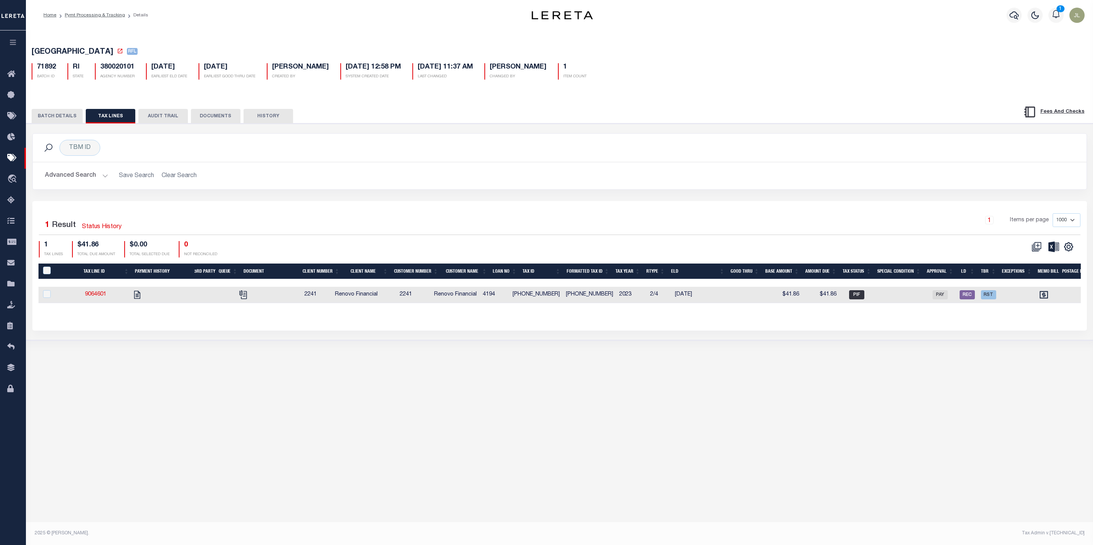
click at [63, 113] on button "BATCH DETAILS" at bounding box center [57, 116] width 51 height 14
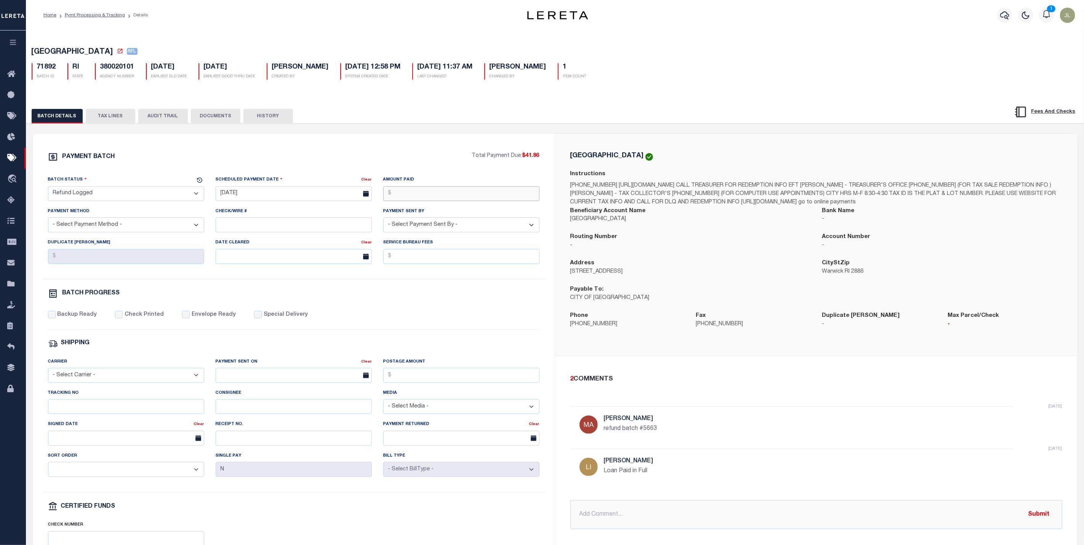
click at [418, 197] on input "Amount Paid" at bounding box center [461, 193] width 156 height 15
click at [508, 290] on div "PAYMENT BATCH Total Payment Due: $41.86 Batch Status - Select Status -" at bounding box center [294, 356] width 504 height 409
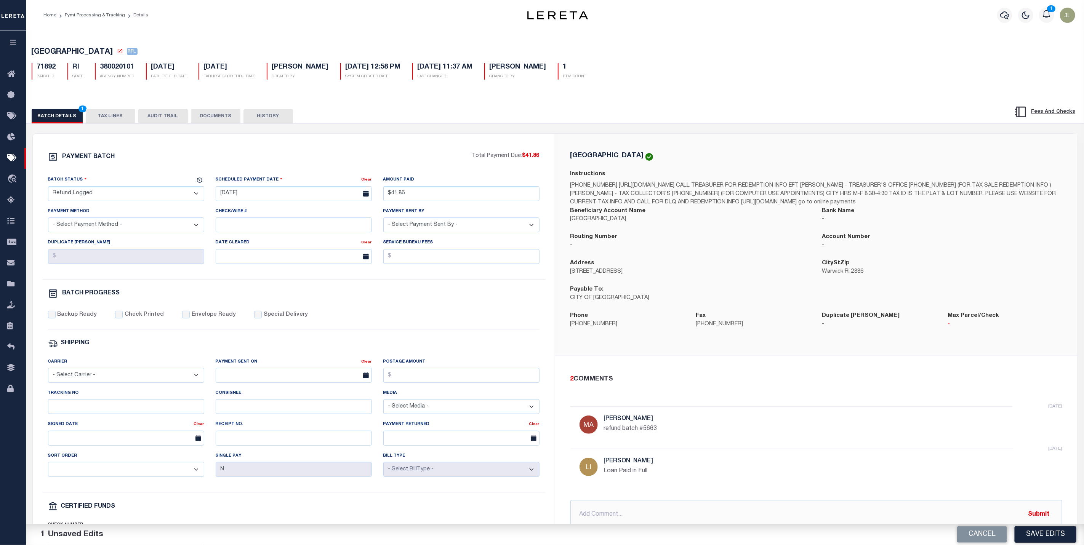
click at [468, 302] on div "BATCH PROGRESS" at bounding box center [293, 295] width 491 height 13
click at [1047, 537] on button "Save Edits" at bounding box center [1045, 534] width 62 height 16
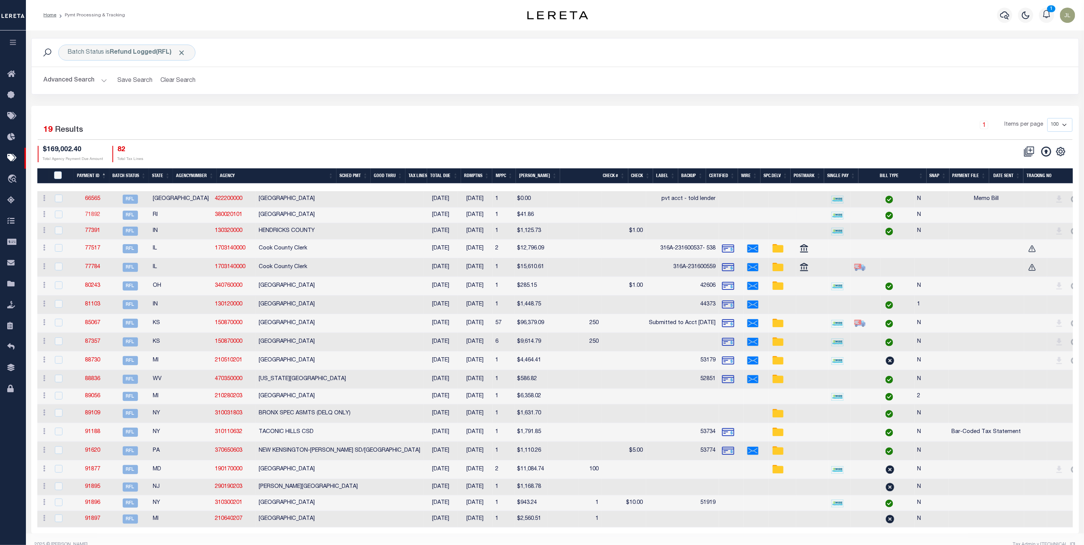
click at [92, 218] on link "71892" at bounding box center [92, 214] width 15 height 5
type input "$41.86"
select select
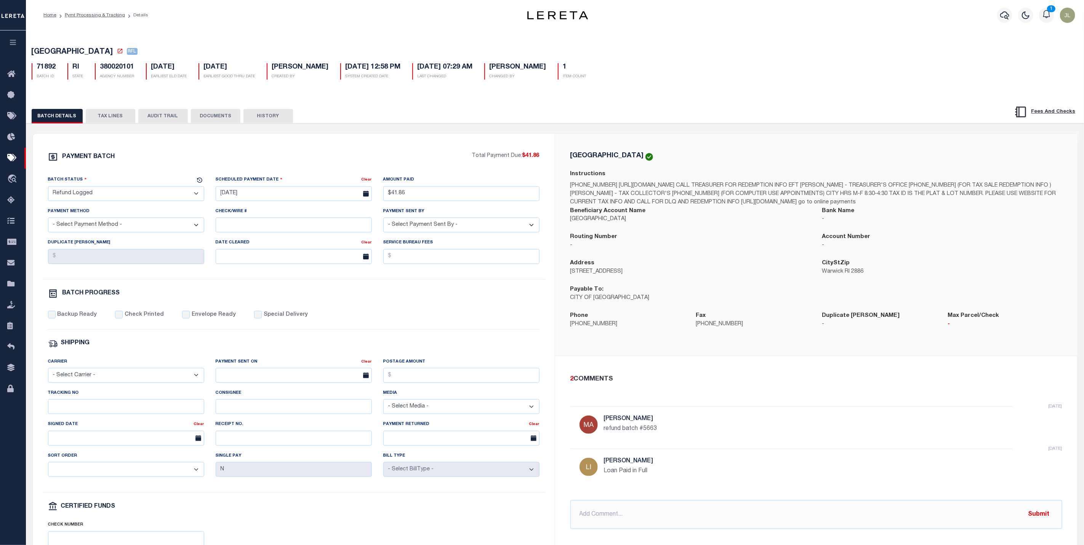
click at [107, 117] on button "TAX LINES" at bounding box center [111, 116] width 50 height 14
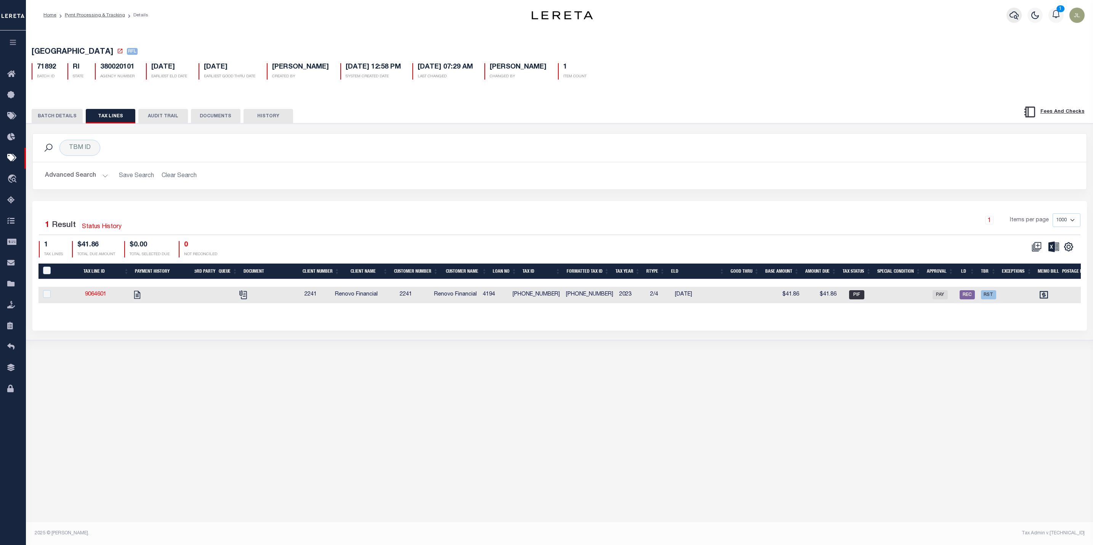
click at [1015, 17] on icon "button" at bounding box center [1013, 15] width 9 height 9
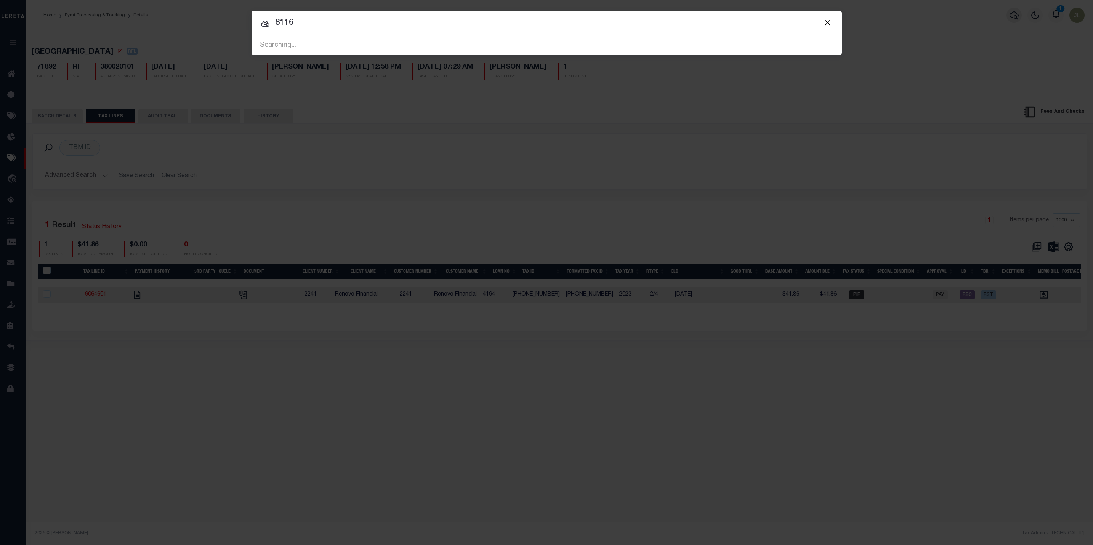
type input "8116"
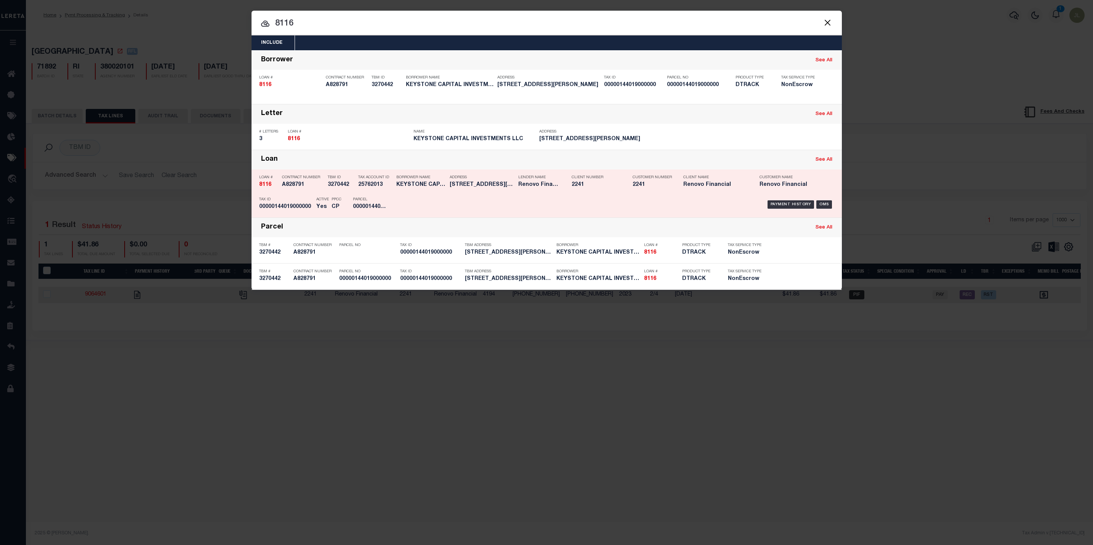
click at [358, 188] on h5 "25762013" at bounding box center [375, 185] width 34 height 6
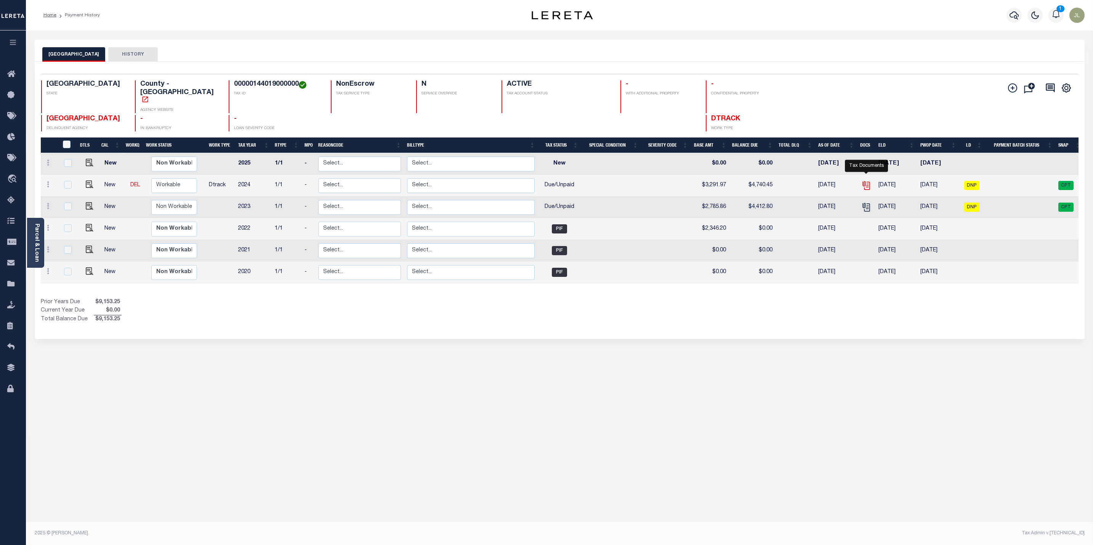
click at [869, 182] on icon "" at bounding box center [867, 186] width 6 height 8
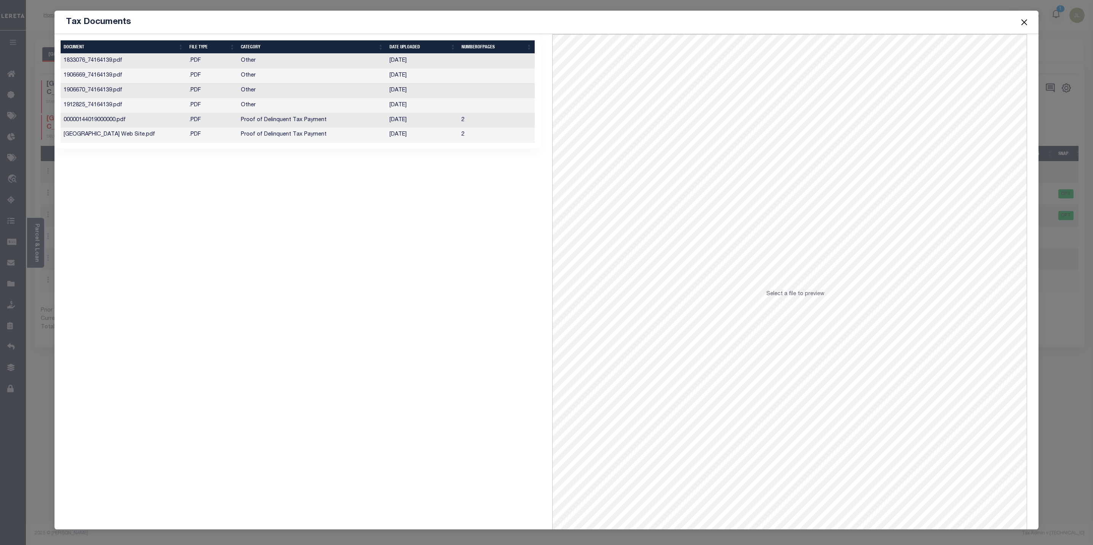
click at [315, 64] on td "Other" at bounding box center [312, 61] width 148 height 15
click at [315, 137] on td "Proof of Delinquent Tax Payment" at bounding box center [312, 135] width 148 height 15
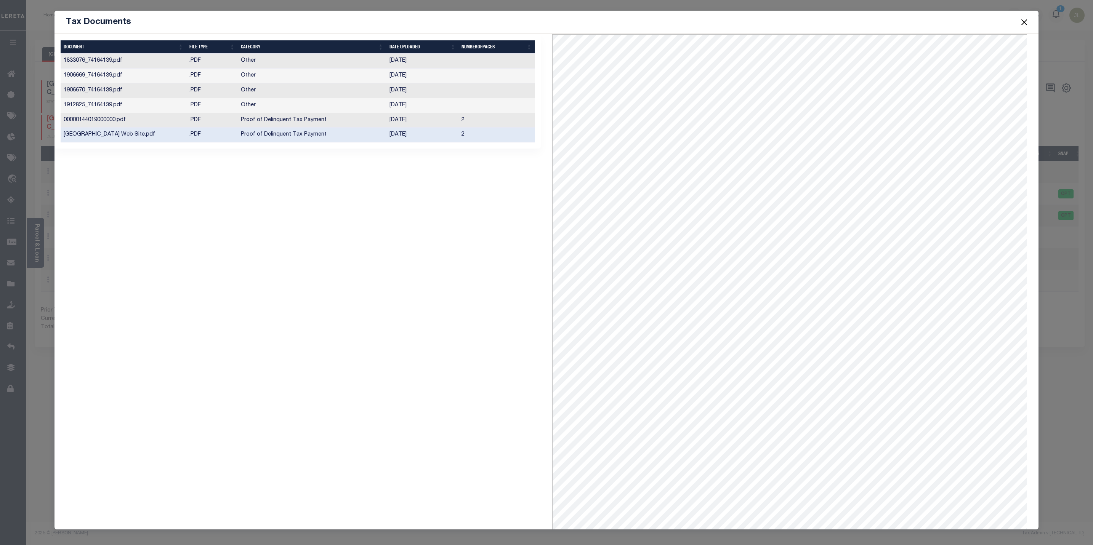
click at [312, 134] on td "Proof of Delinquent Tax Payment" at bounding box center [312, 135] width 148 height 15
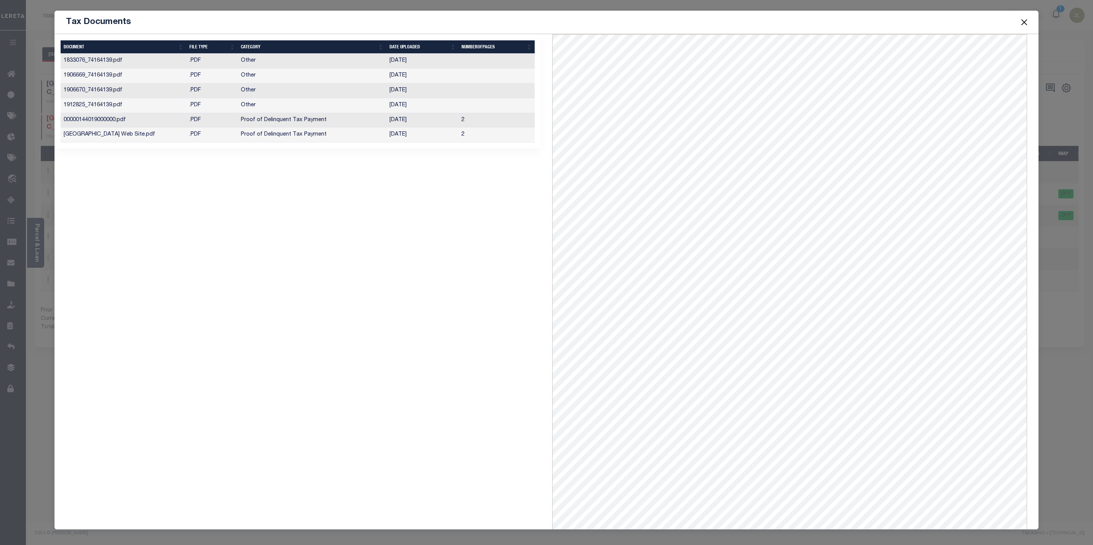
click at [300, 132] on td "Proof of Delinquent Tax Payment" at bounding box center [312, 135] width 148 height 15
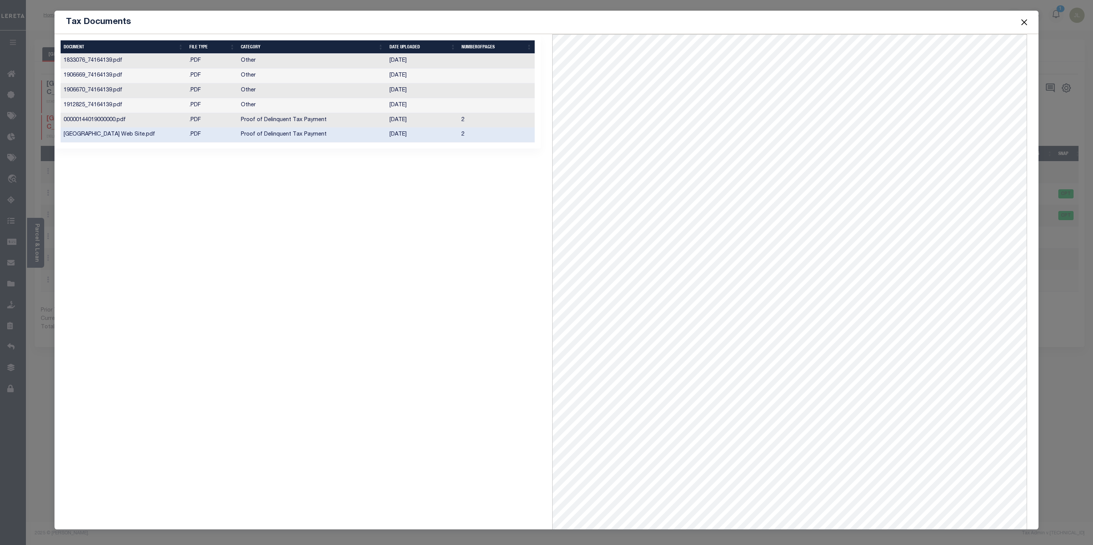
click at [1024, 25] on button "Close" at bounding box center [1024, 22] width 10 height 10
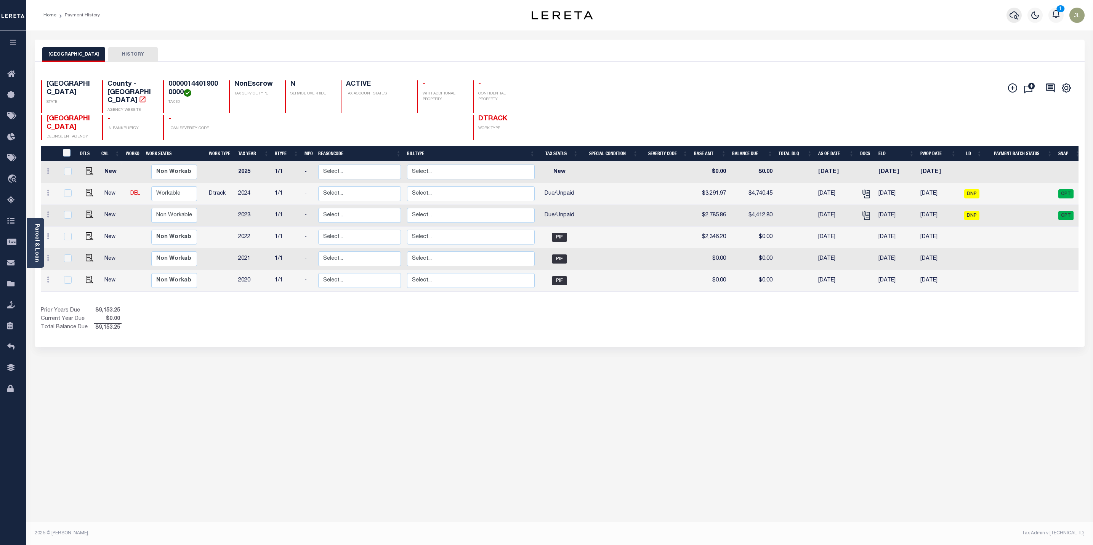
click at [1016, 15] on icon "button" at bounding box center [1013, 15] width 9 height 9
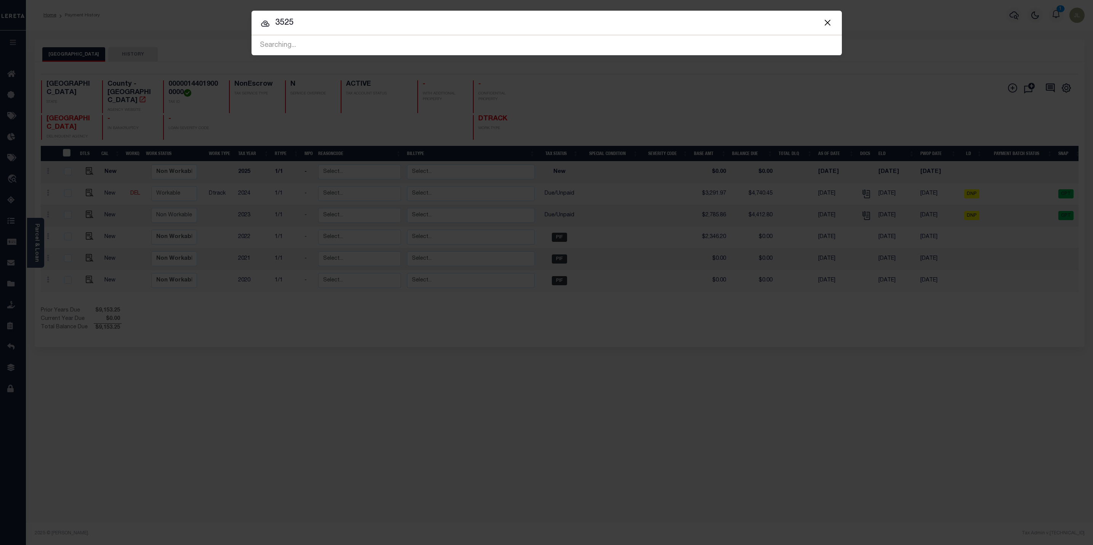
type input "3525"
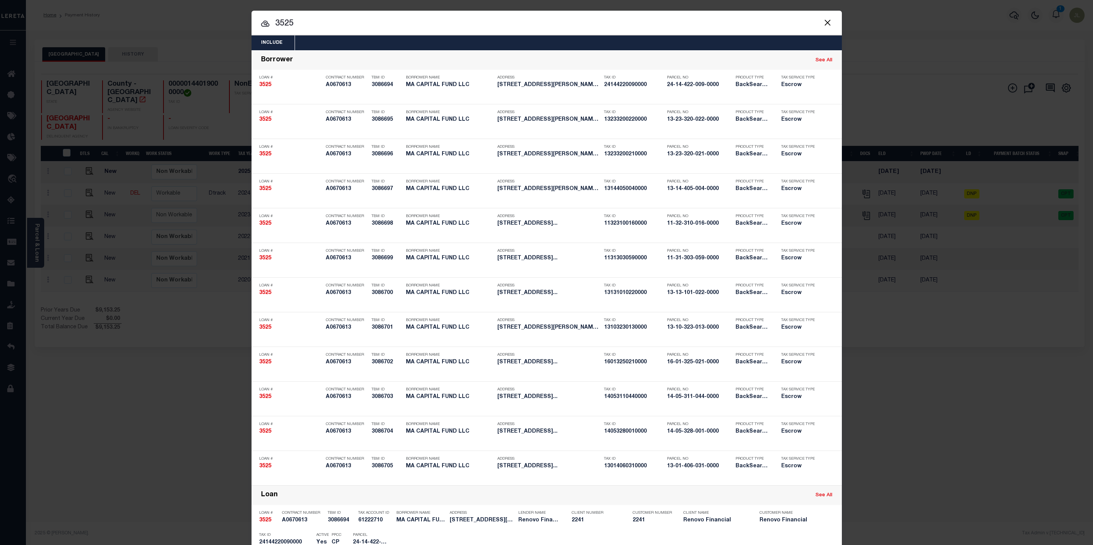
click at [823, 21] on button "Close" at bounding box center [827, 23] width 10 height 10
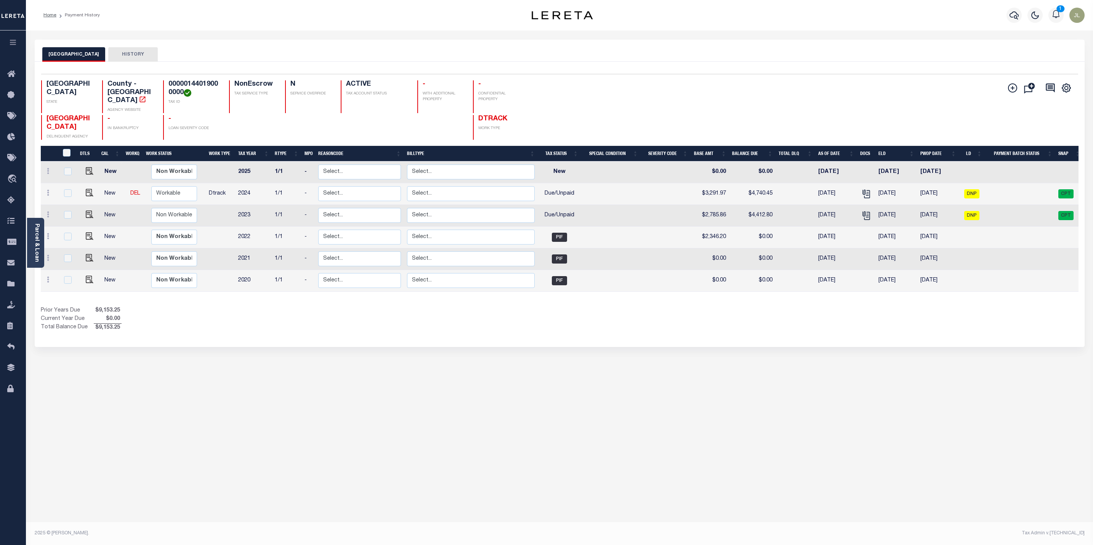
click at [15, 40] on icon "button" at bounding box center [13, 42] width 9 height 7
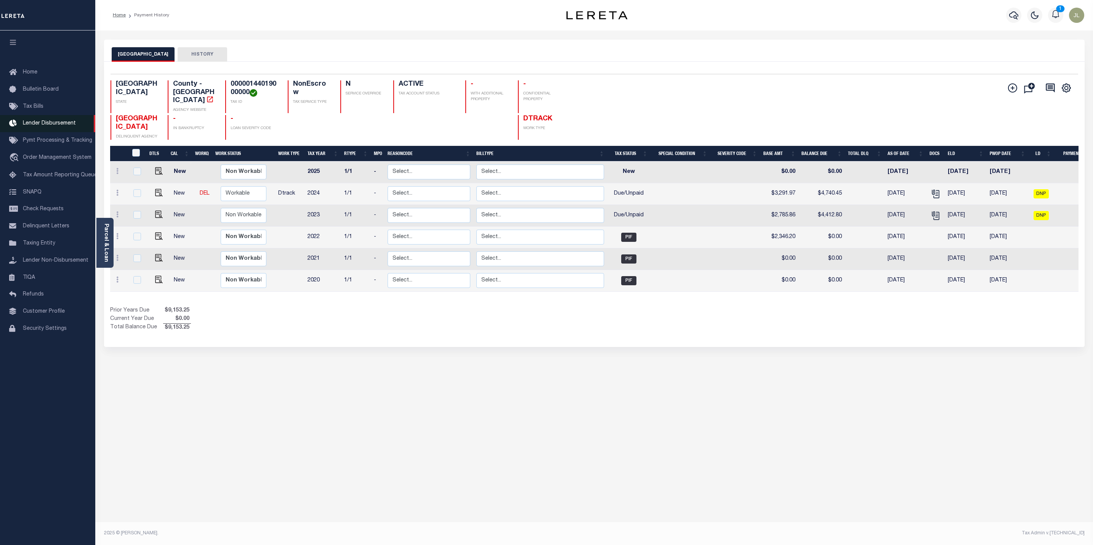
click at [46, 123] on span "Lender Disbursement" at bounding box center [49, 123] width 53 height 5
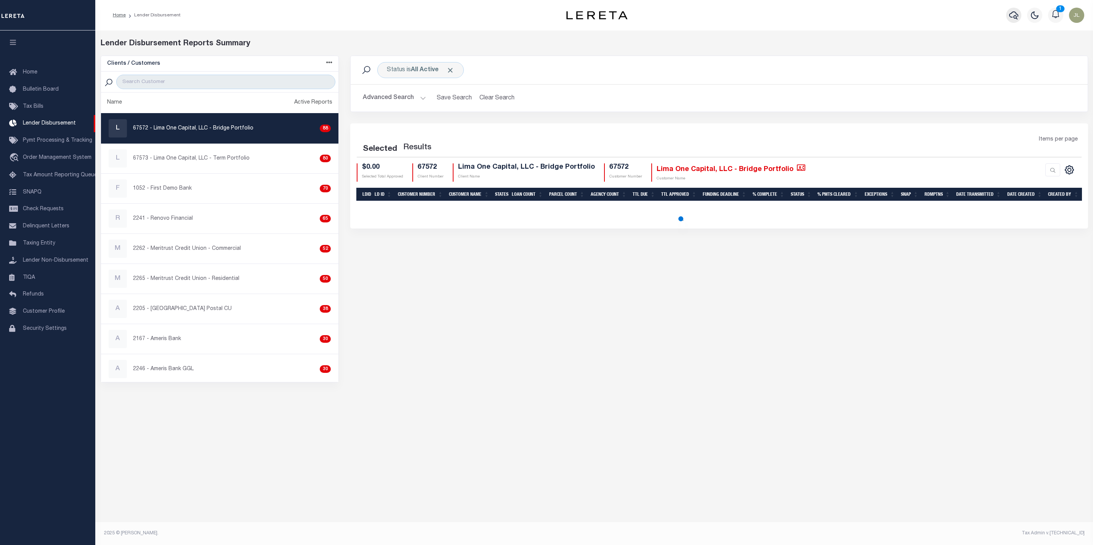
click at [1014, 14] on div at bounding box center [1013, 15] width 21 height 27
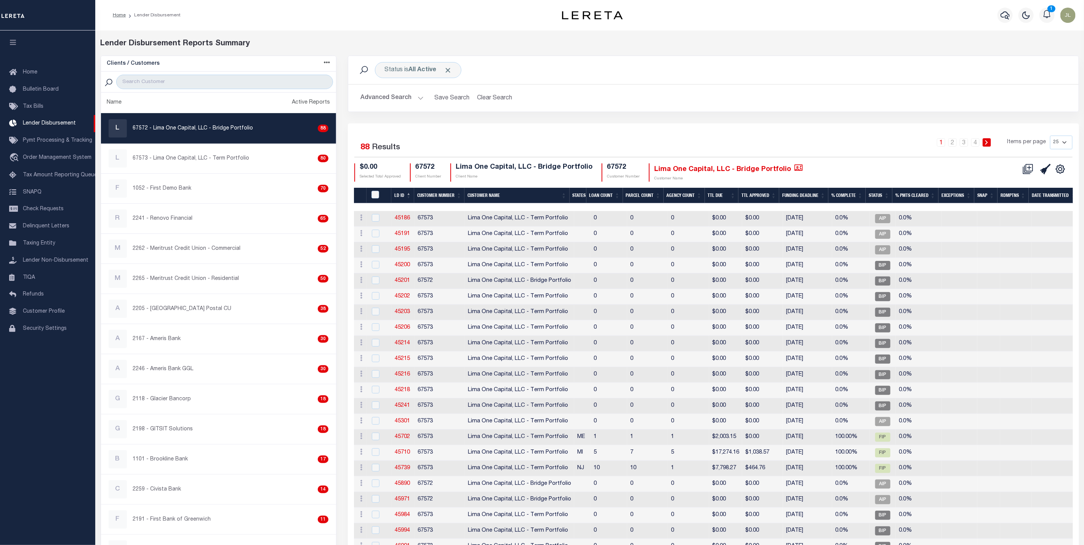
click at [391, 95] on button "Advanced Search" at bounding box center [391, 98] width 63 height 15
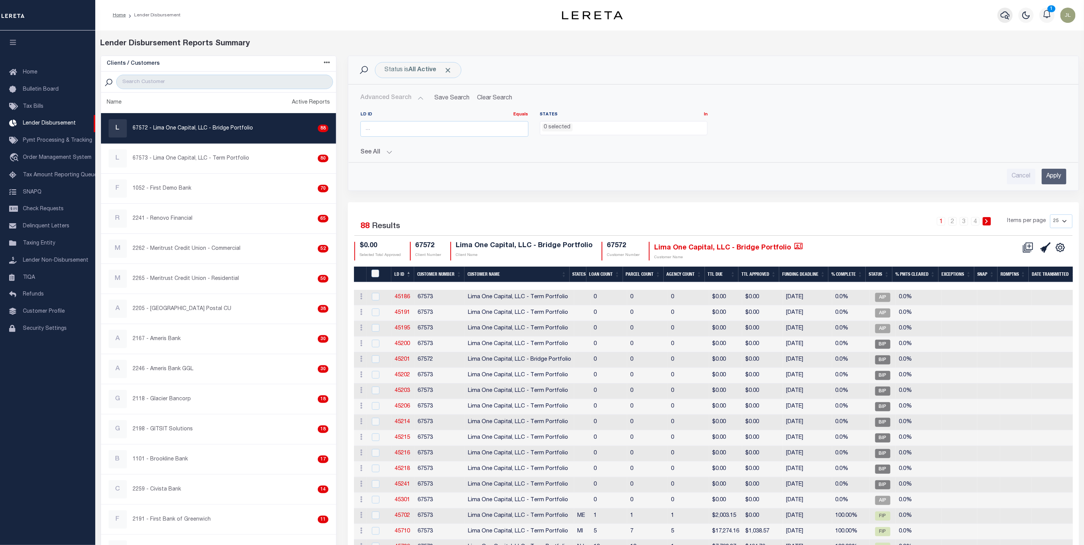
click at [999, 12] on button "button" at bounding box center [1004, 15] width 15 height 15
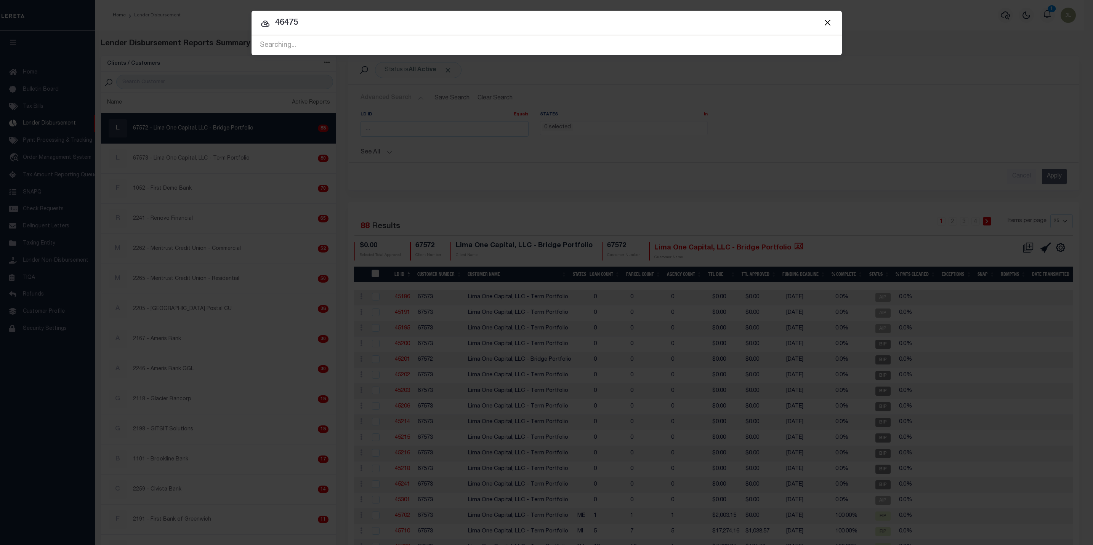
type input "46475"
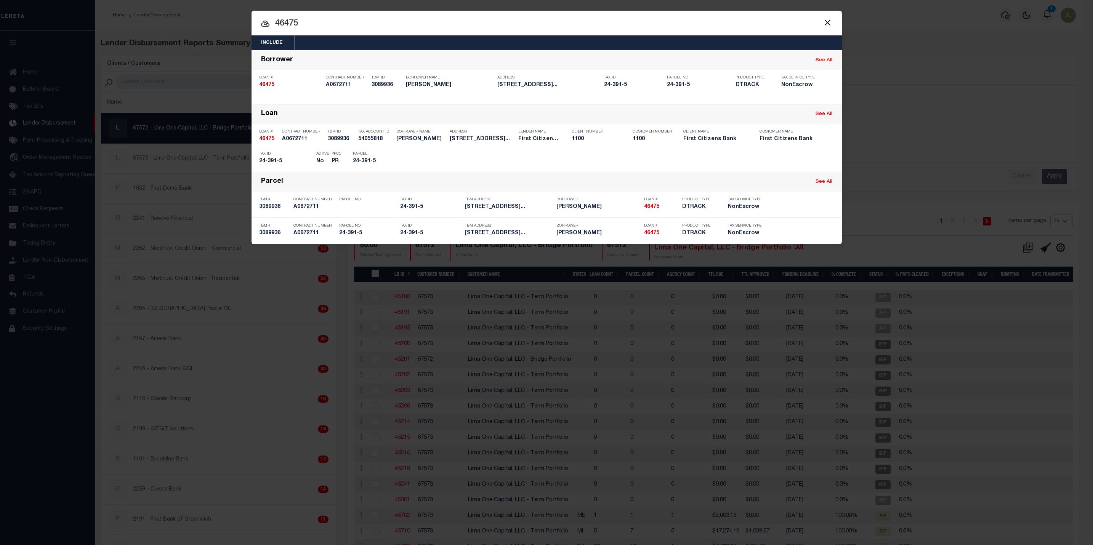
click at [193, 88] on div "Include Loans TBM Customers Borrowers Payments (Lender Non-Disb) Payments (Lend…" at bounding box center [546, 272] width 1093 height 545
click at [829, 23] on button "Close" at bounding box center [827, 23] width 10 height 10
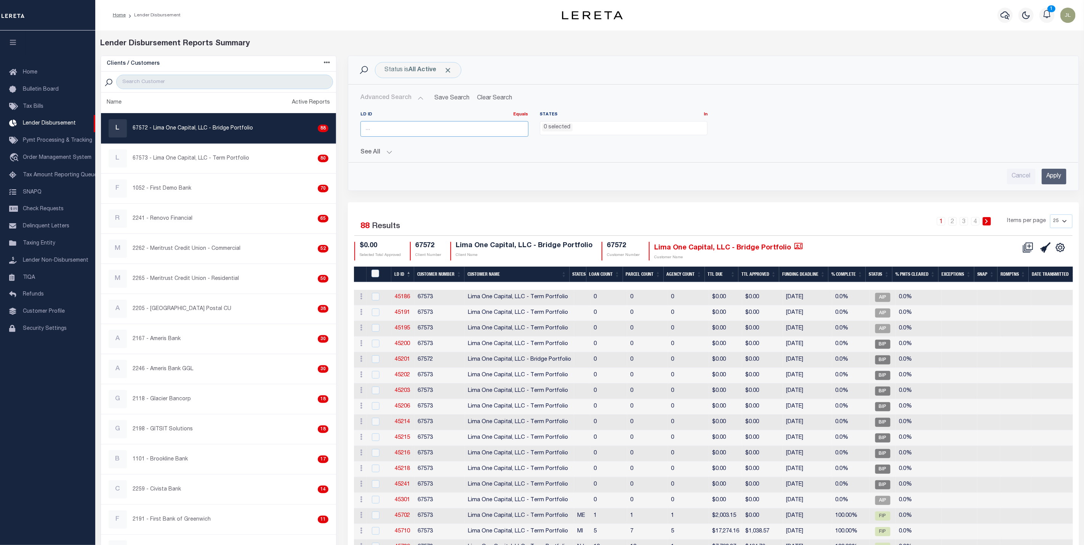
click at [410, 128] on input "number" at bounding box center [444, 129] width 168 height 16
type input "46475"
click at [453, 68] on div "Status is All Active" at bounding box center [418, 70] width 86 height 16
click at [370, 154] on button "See All" at bounding box center [713, 152] width 706 height 7
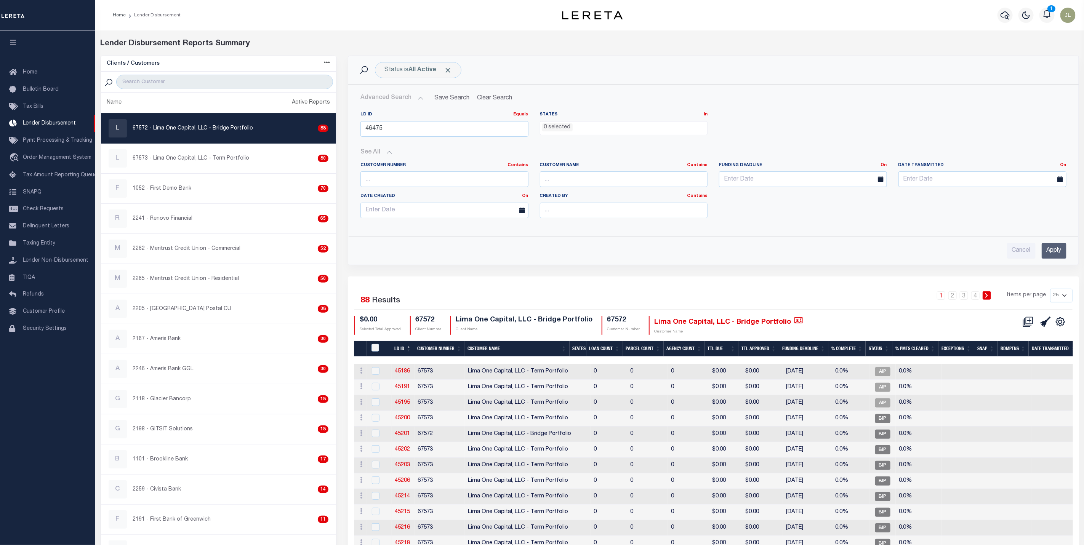
click at [1056, 255] on input "Apply" at bounding box center [1053, 251] width 25 height 16
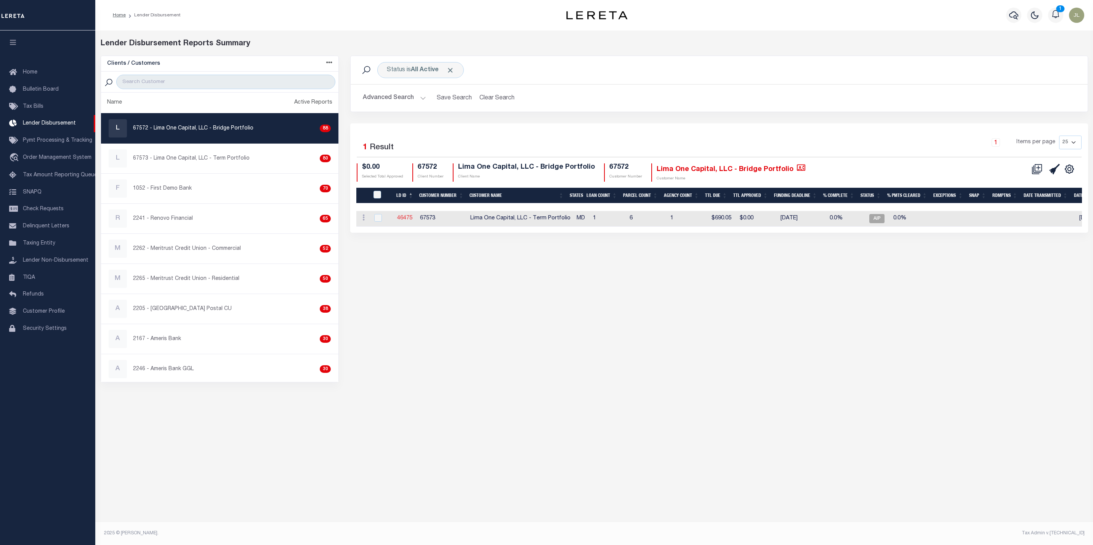
click at [404, 219] on link "46475" at bounding box center [404, 218] width 15 height 5
checkbox input "true"
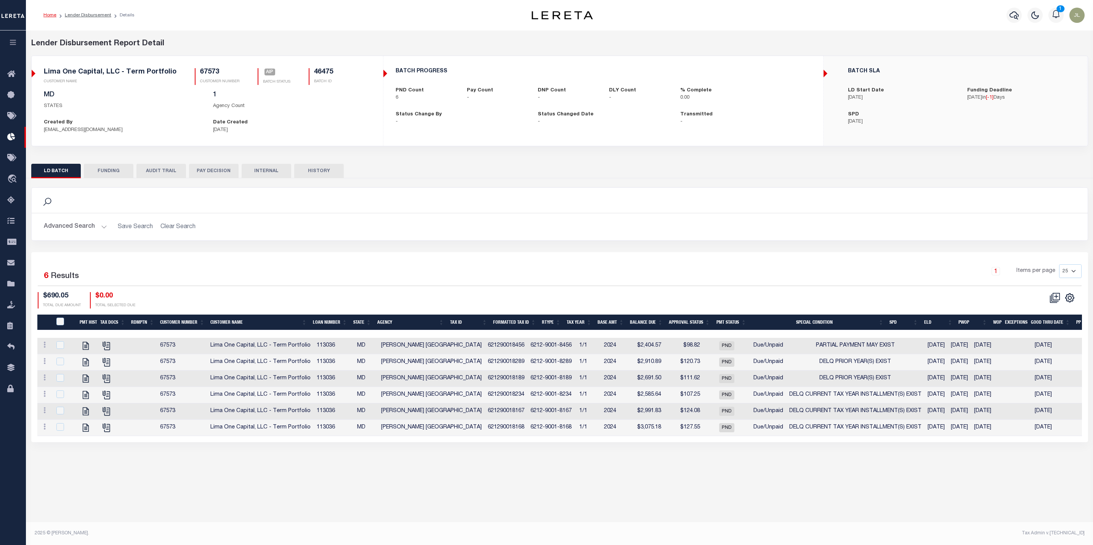
click at [18, 37] on button "button" at bounding box center [13, 43] width 26 height 26
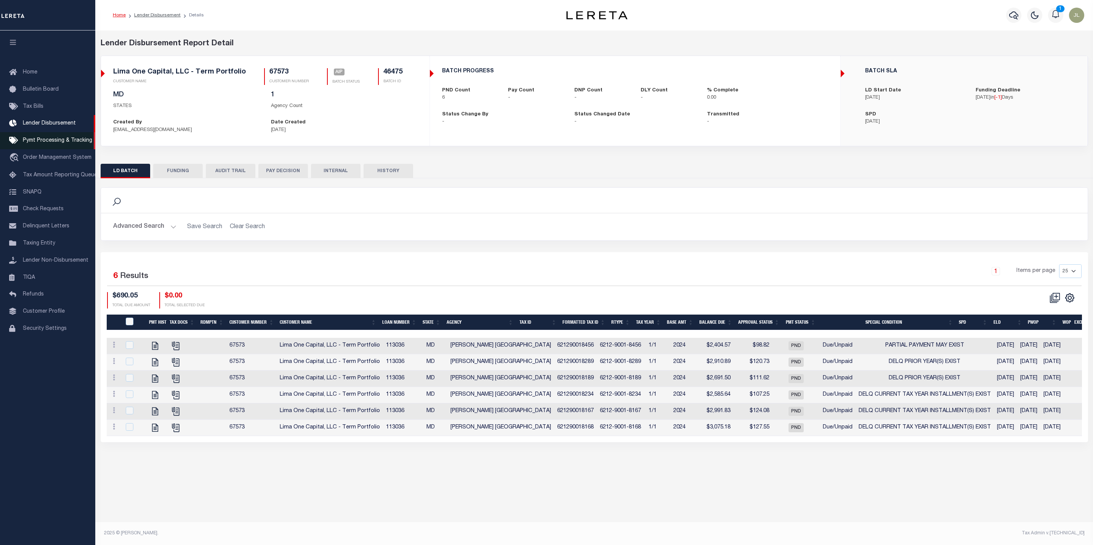
click at [52, 141] on span "Pymt Processing & Tracking" at bounding box center [57, 140] width 69 height 5
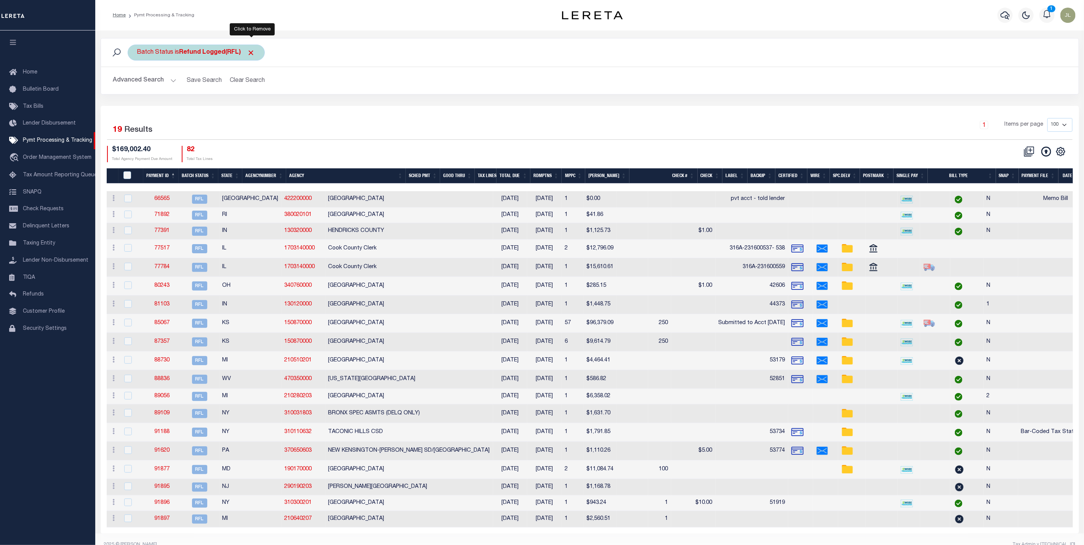
click at [255, 54] on span "Click to Remove" at bounding box center [251, 53] width 8 height 8
click at [138, 82] on button "Advanced Search" at bounding box center [144, 80] width 63 height 15
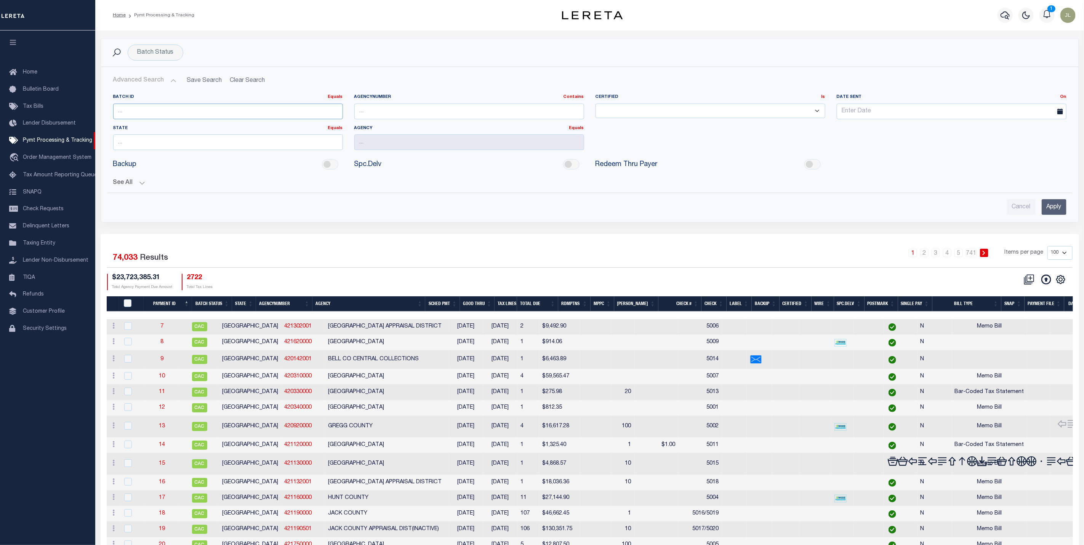
click at [138, 115] on input "number" at bounding box center [228, 112] width 230 height 16
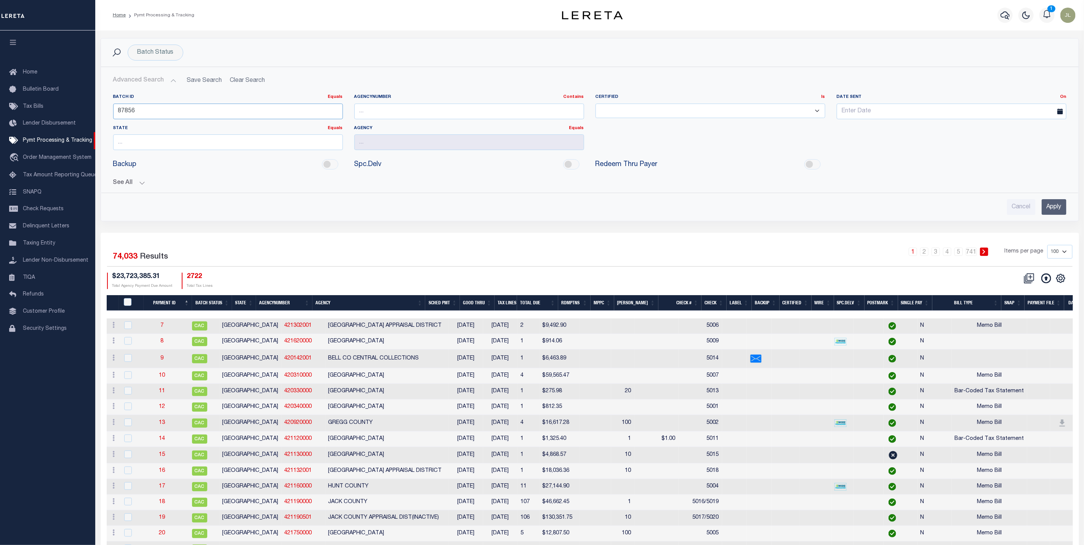
type input "87856"
click at [136, 183] on button "See All" at bounding box center [589, 182] width 953 height 7
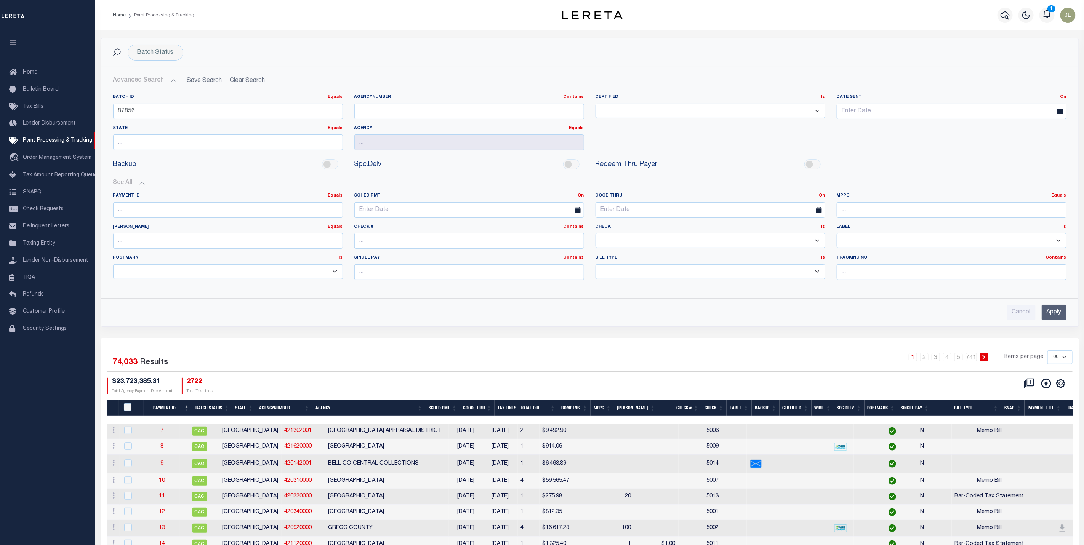
click at [1058, 315] on input "Apply" at bounding box center [1053, 313] width 25 height 16
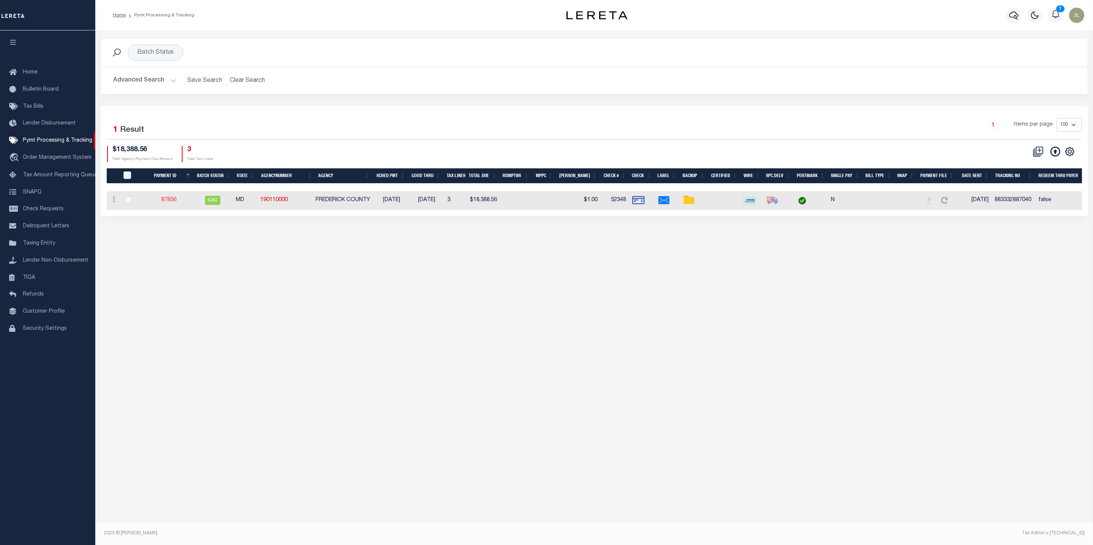
click at [173, 201] on link "87856" at bounding box center [168, 199] width 15 height 5
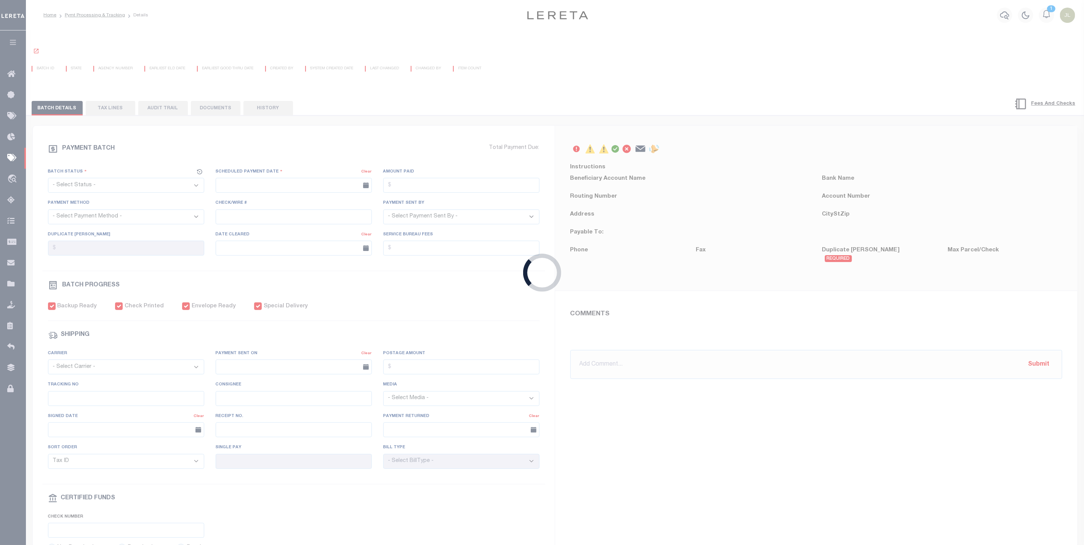
select select "CAC"
type input "[DATE]"
type input "$18,388.56"
select select "CHK"
type input "52348"
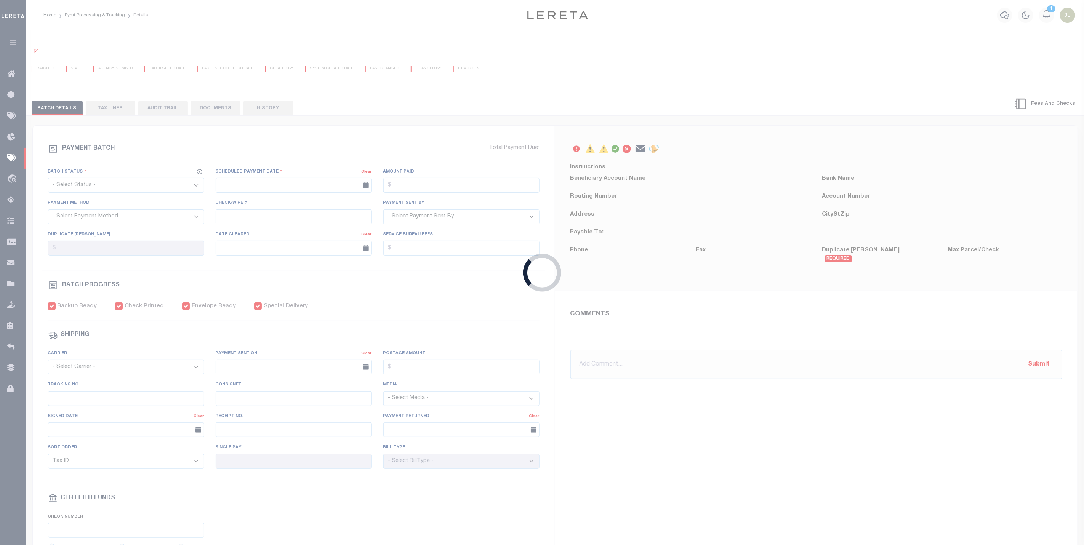
select select "[PERSON_NAME]"
type input "[DATE]"
checkbox input "true"
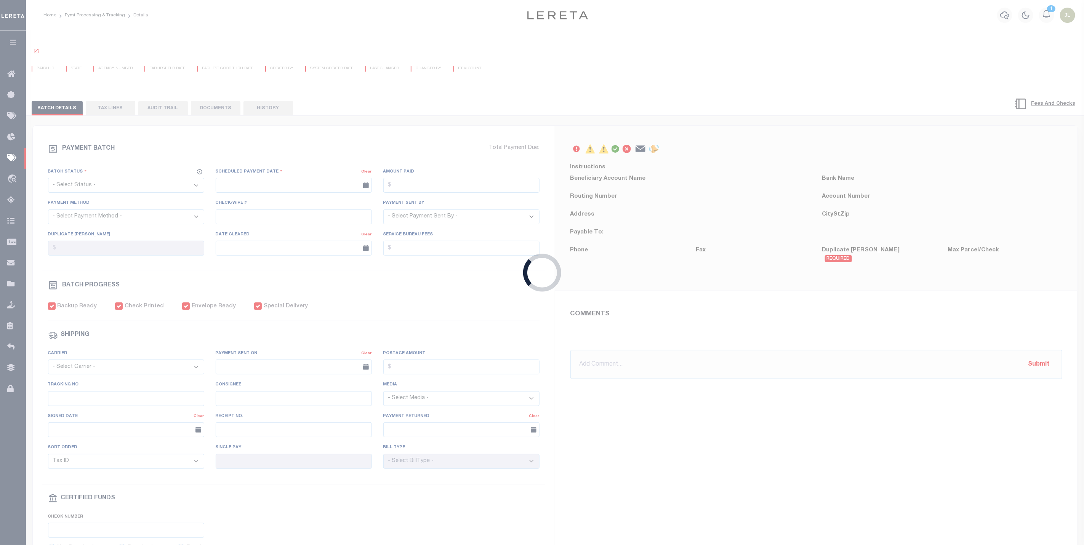
checkbox input "true"
select select "FDX"
type input "[DATE]"
type input "883332887040"
type input "[PERSON_NAME]Perdep"
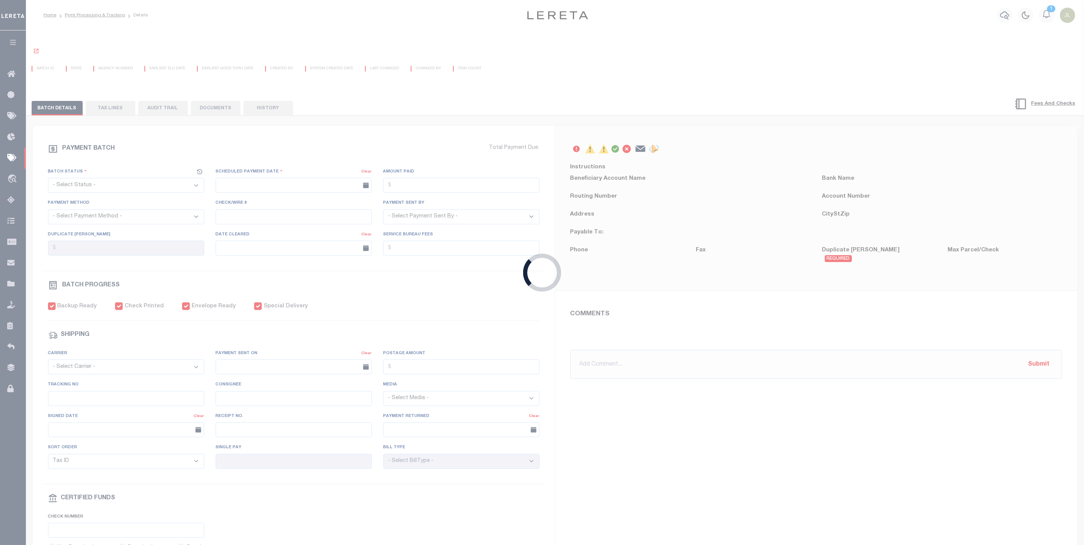
type input "[DATE]"
type input "N"
radio input "true"
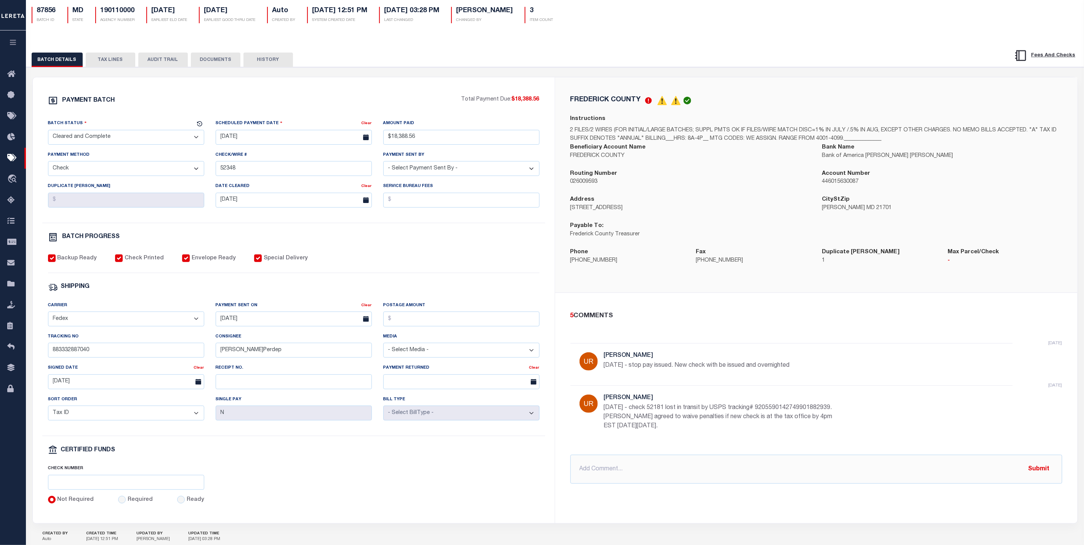
scroll to position [57, 0]
click at [11, 45] on icon "button" at bounding box center [13, 42] width 9 height 7
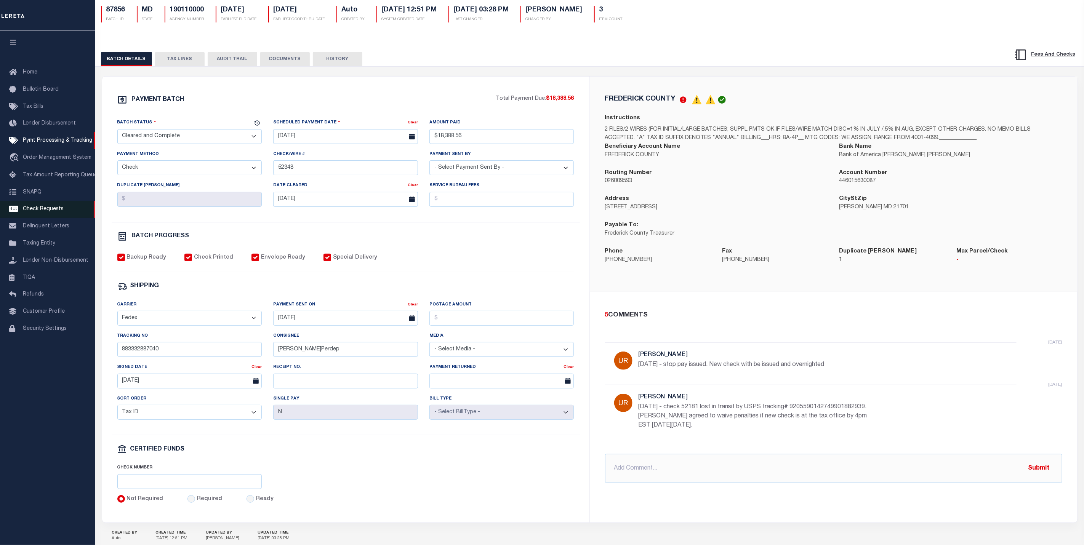
click at [45, 212] on span "Check Requests" at bounding box center [43, 208] width 41 height 5
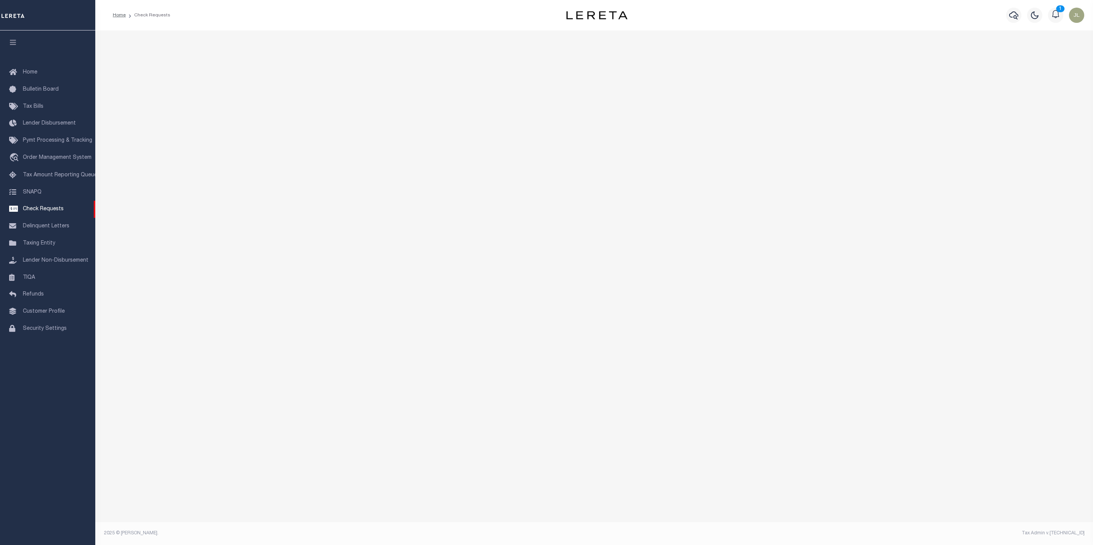
select select "50"
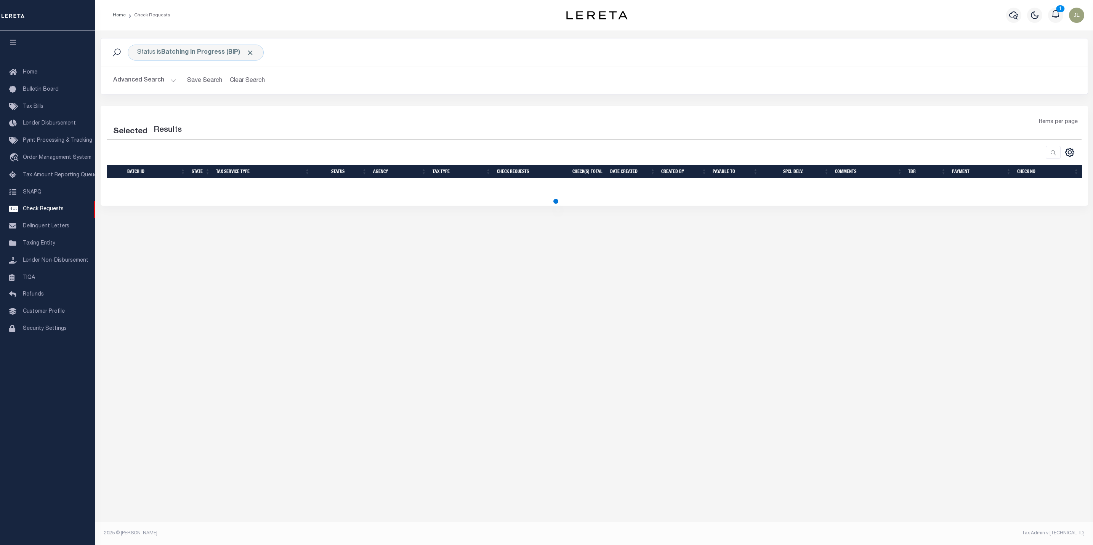
select select "50"
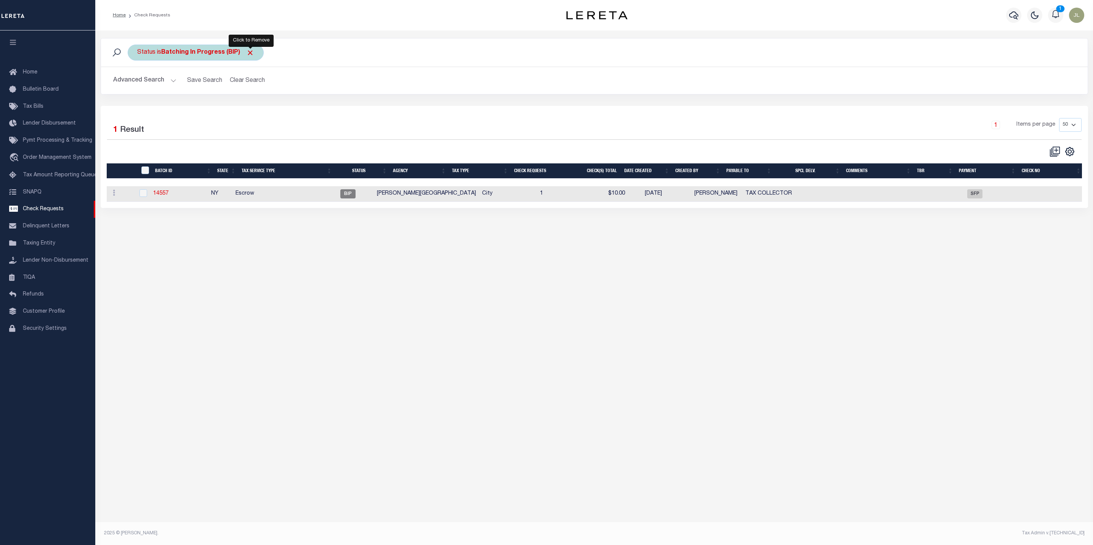
click at [250, 53] on span "Click to Remove" at bounding box center [250, 53] width 8 height 8
click at [159, 80] on button "Advanced Search" at bounding box center [144, 80] width 63 height 15
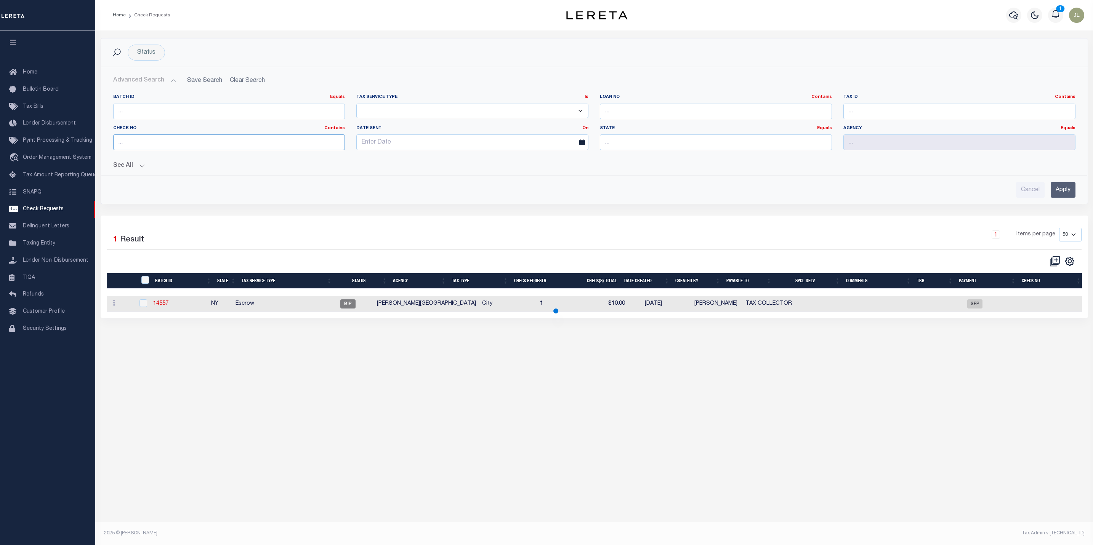
click at [197, 142] on input "text" at bounding box center [229, 142] width 232 height 16
type input "14916"
click at [1065, 192] on input "Apply" at bounding box center [1062, 190] width 25 height 16
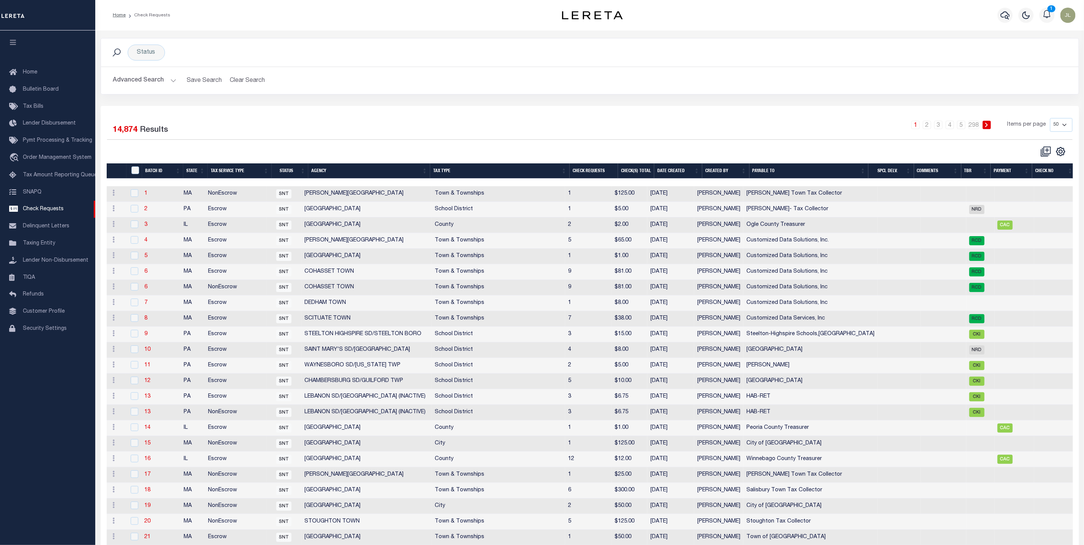
click at [142, 77] on button "Advanced Search" at bounding box center [144, 80] width 63 height 15
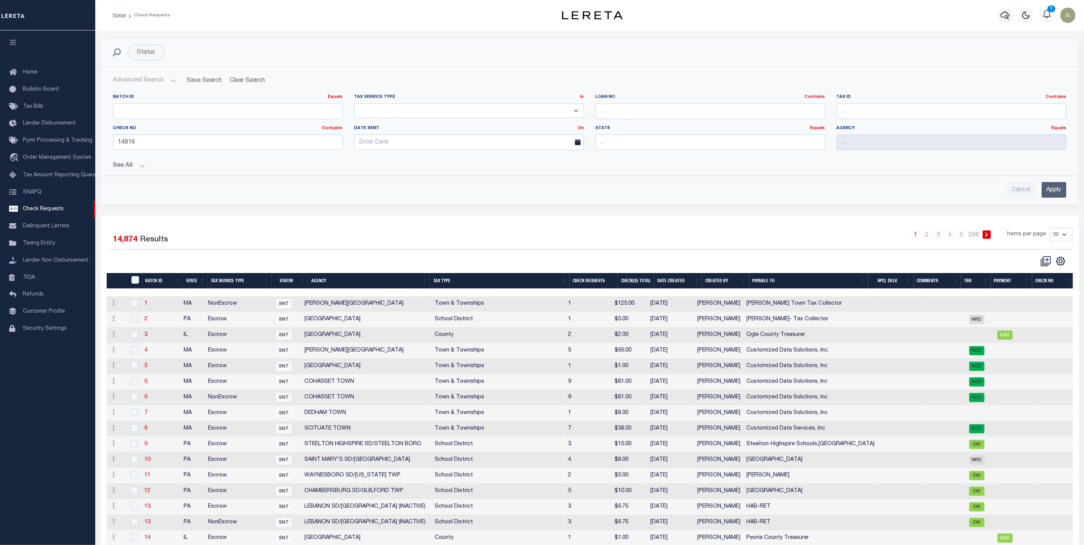
click at [1055, 196] on input "Apply" at bounding box center [1053, 190] width 25 height 16
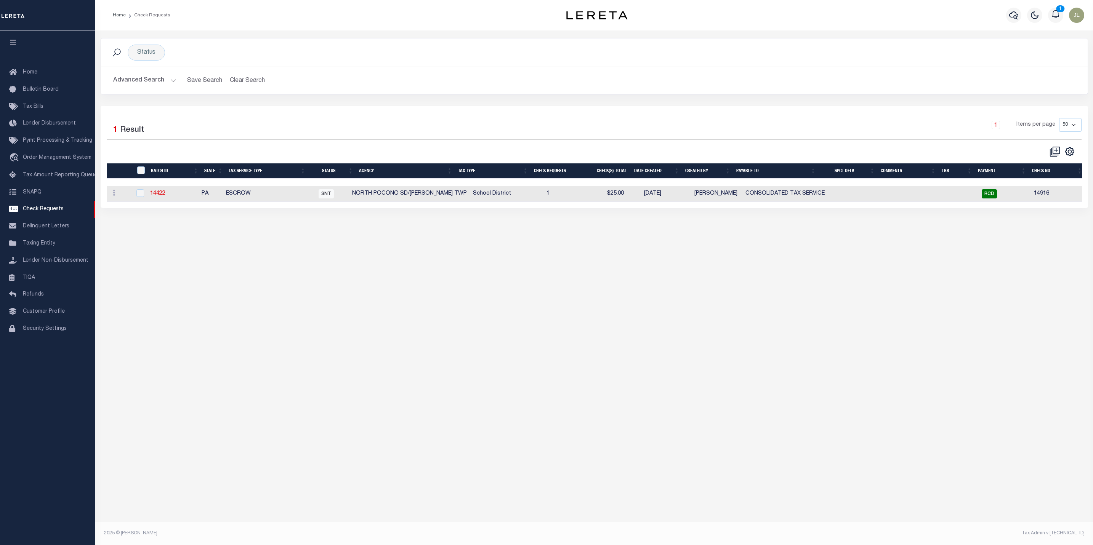
click at [152, 81] on button "Advanced Search" at bounding box center [144, 80] width 63 height 15
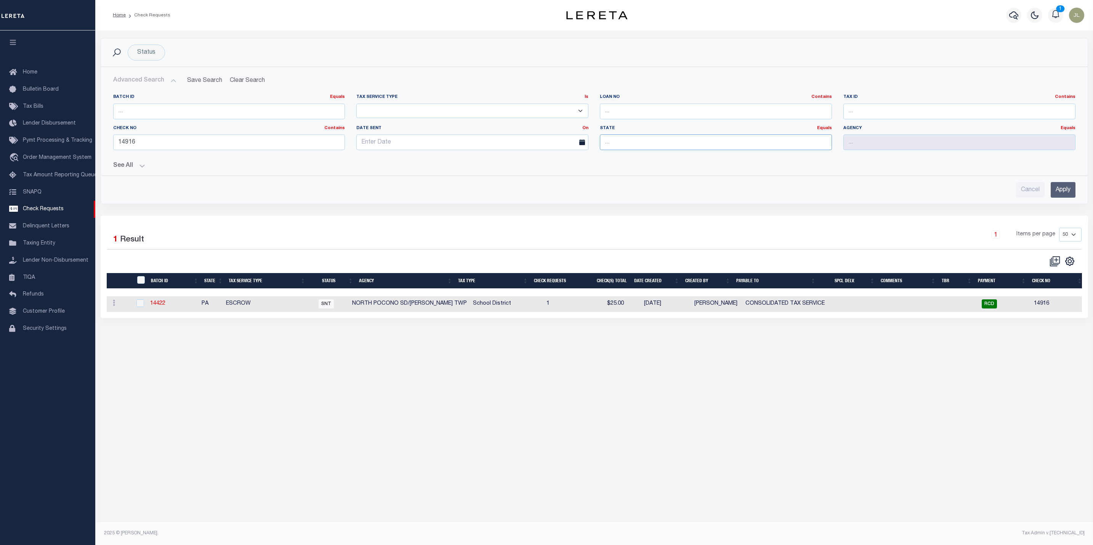
click at [627, 144] on input "text" at bounding box center [716, 142] width 232 height 16
click at [622, 156] on div "PA" at bounding box center [715, 158] width 231 height 12
type input "PA"
drag, startPoint x: 452, startPoint y: 309, endPoint x: 352, endPoint y: 304, distance: 99.5
click at [352, 304] on tr "ACTIONS View Delete 14422 PA ESCROW SNT NORTH POCONO SD/CLIFTON TWP School Dist…" at bounding box center [596, 304] width 978 height 16
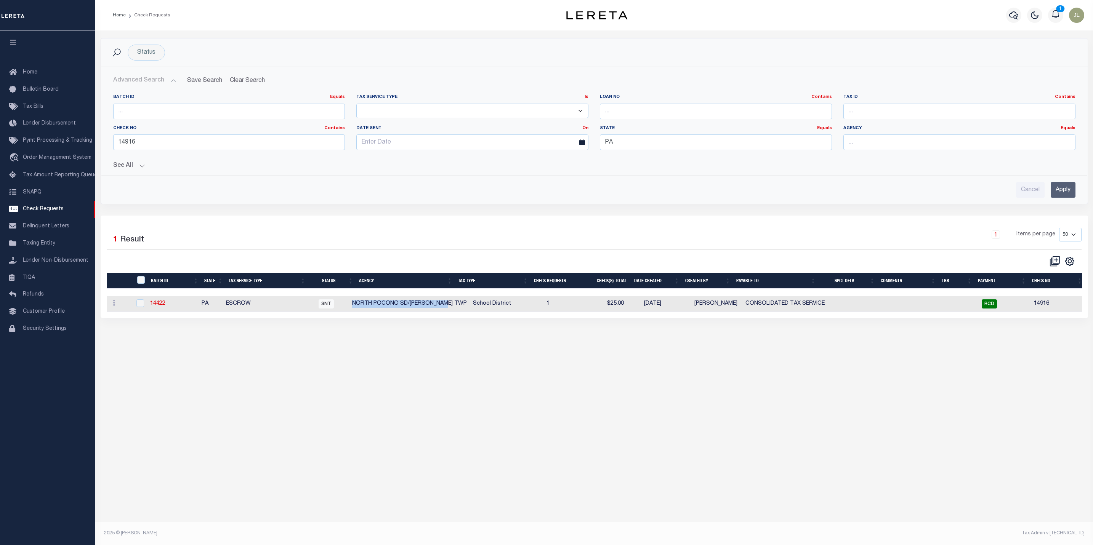
copy tr "NORTH POCONO SD/CLIFTON TWP"
click at [884, 141] on input "text" at bounding box center [959, 142] width 232 height 16
paste input "NORTH POCONO SD/CLIFTON TWP"
click at [954, 160] on div "NORTH POCONO SD/CLIFTON TWP" at bounding box center [958, 158] width 231 height 12
type input "NORTH POCONO SD/CLIFTON TWP"
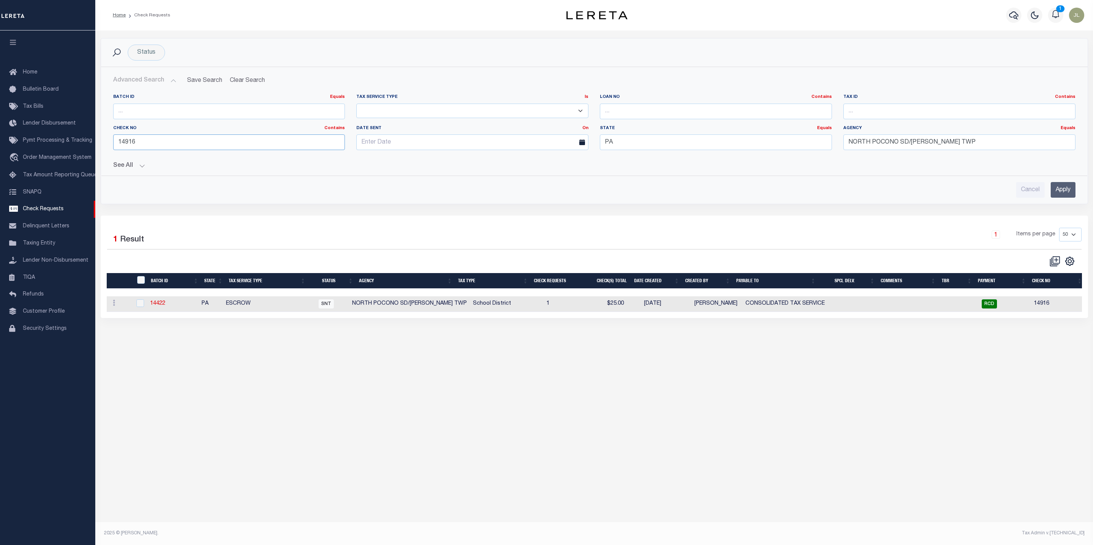
drag, startPoint x: 166, startPoint y: 146, endPoint x: 95, endPoint y: 146, distance: 70.5
click at [95, 146] on div "Status Search Advanced Search Save Search Clear Search CheckRequestSearchTable_…" at bounding box center [594, 127] width 998 height 178
click at [1059, 192] on input "Apply" at bounding box center [1062, 190] width 25 height 16
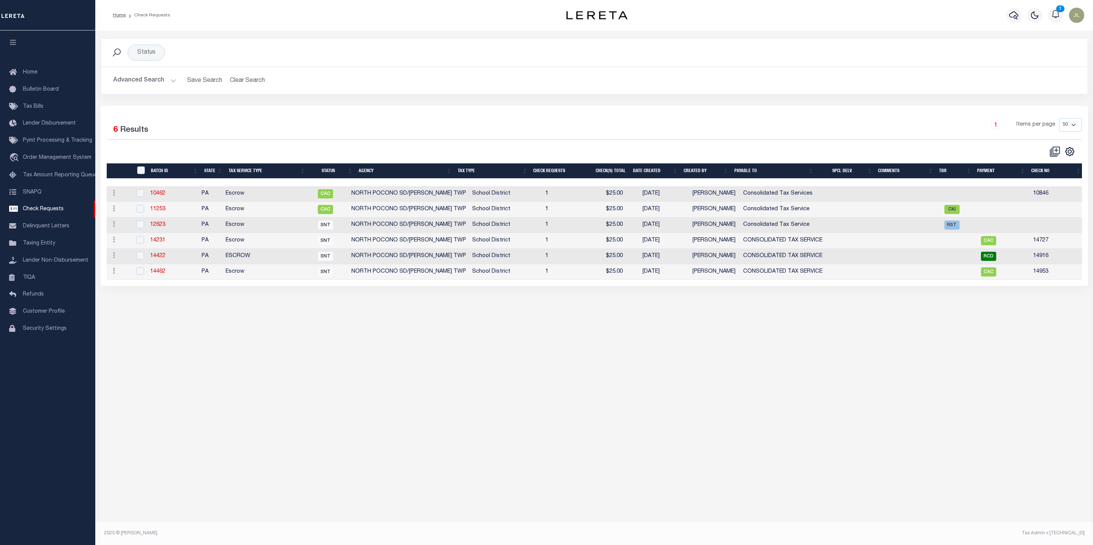
click at [743, 359] on div "Status Search Advanced Search Save Search Clear Search CheckRequestSearchTable_…" at bounding box center [593, 275] width 997 height 491
click at [738, 395] on div "Status Search Advanced Search Save Search Clear Search CheckRequestSearchTable_…" at bounding box center [593, 275] width 997 height 491
click at [739, 371] on div "Status Search Advanced Search Save Search Clear Search CheckRequestSearchTable_…" at bounding box center [593, 275] width 997 height 491
click at [1009, 14] on icon "button" at bounding box center [1013, 15] width 9 height 9
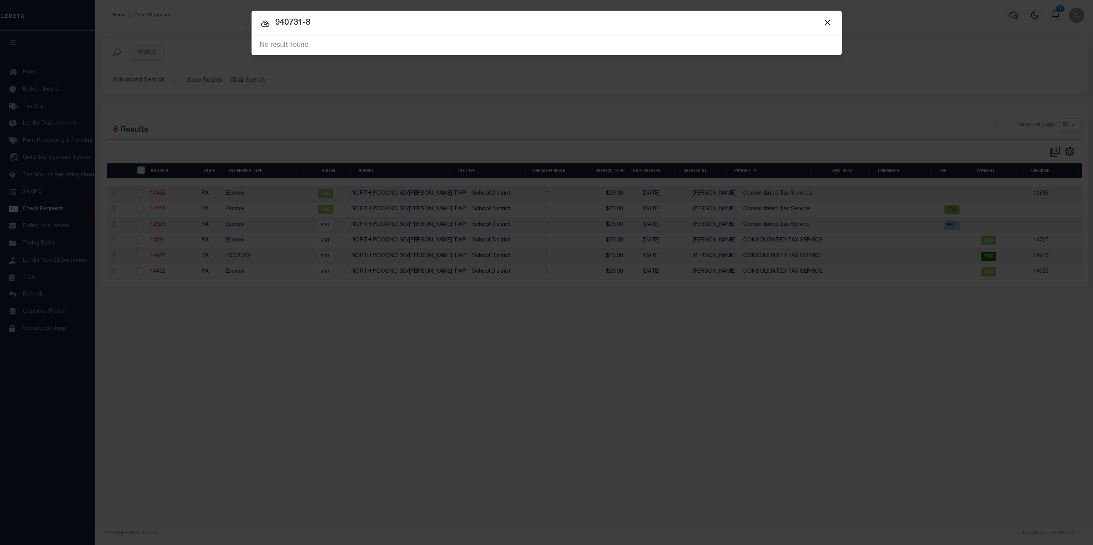
drag, startPoint x: 323, startPoint y: 21, endPoint x: 264, endPoint y: 23, distance: 59.1
click at [264, 35] on div "940731-8 No result found" at bounding box center [546, 45] width 590 height 20
type input "keith patrick epperson"
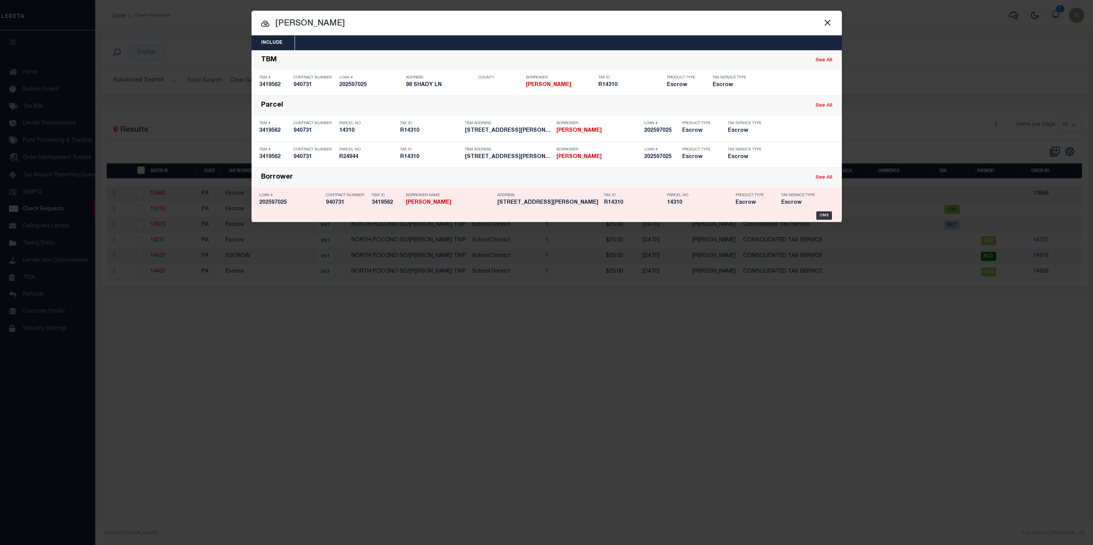
click at [559, 206] on h5 "98 SHADY LN GONZALES, TX 78629" at bounding box center [548, 203] width 103 height 6
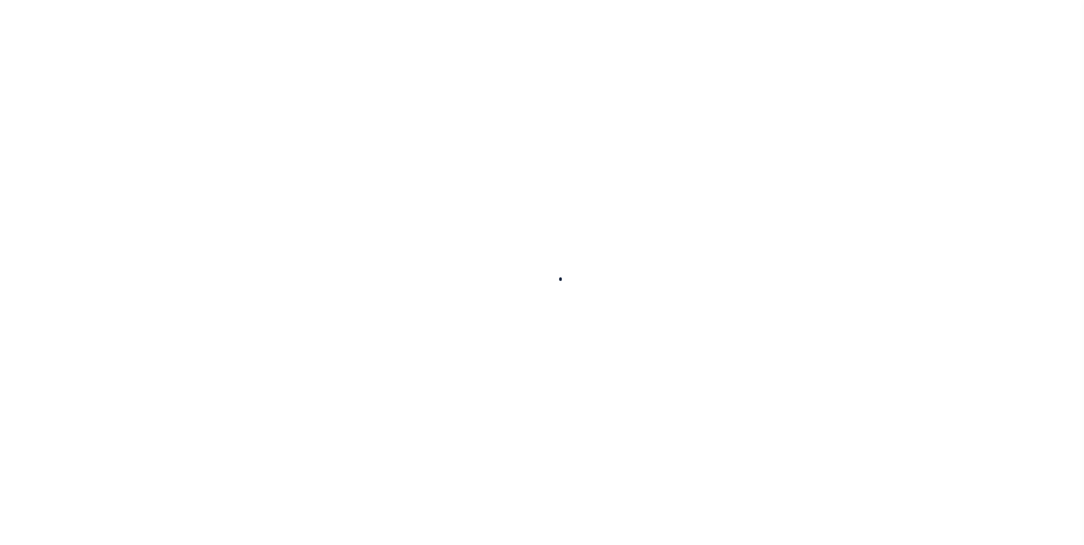
type input "202597025"
type input "[PERSON_NAME]"
select select
type input "2080 CR 348"
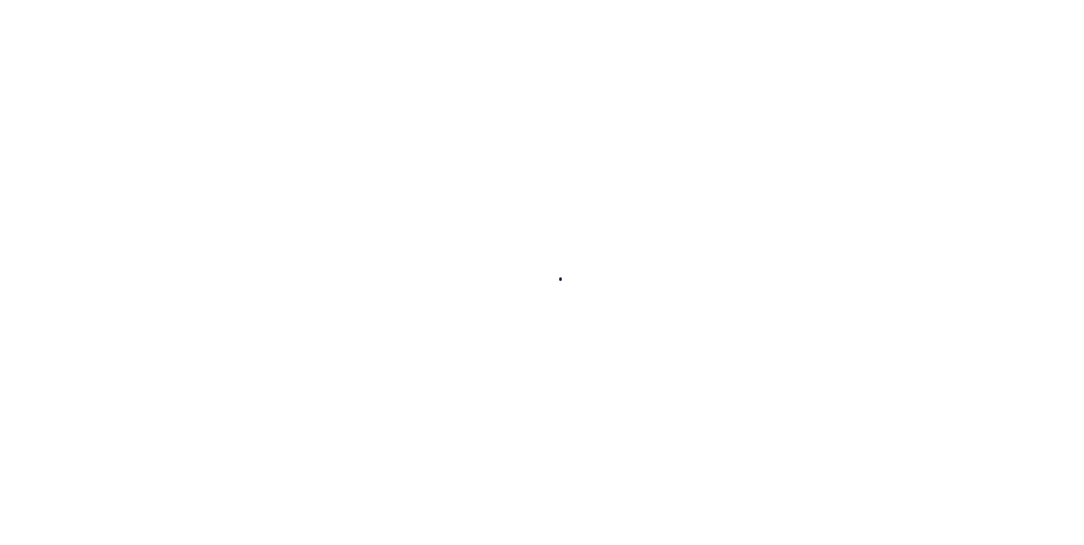
type input "[PERSON_NAME][GEOGRAPHIC_DATA]"
select select "100"
select select "Escrow"
type input "98 SHADY LN"
type input "R24944"
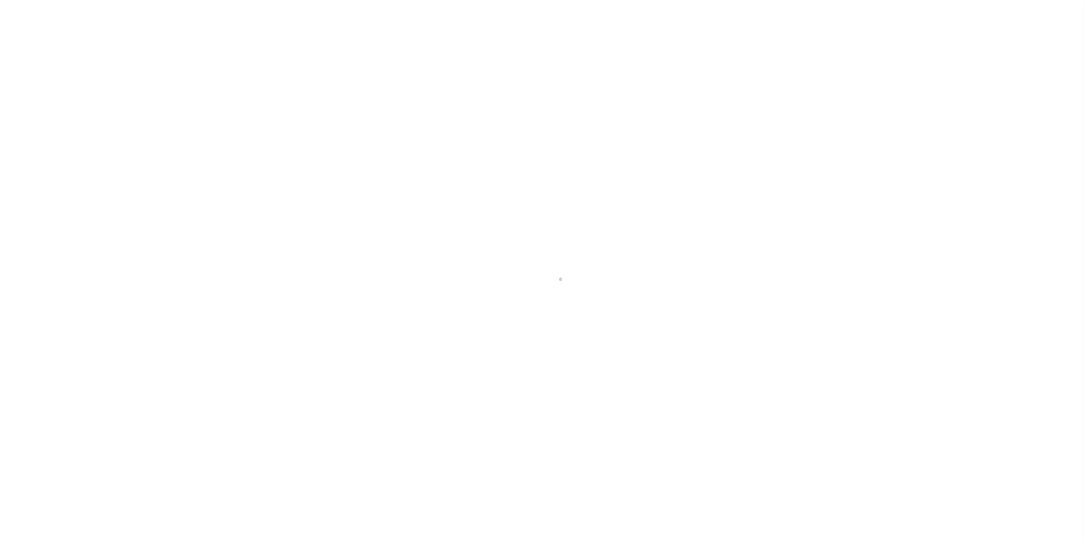
select select
type input "[PERSON_NAME], [GEOGRAPHIC_DATA]"
type input "[GEOGRAPHIC_DATA]"
type textarea "2.038AC PT LOT 17 ALL LOT 18 SHADY OAKS SUBD"
select select "10499"
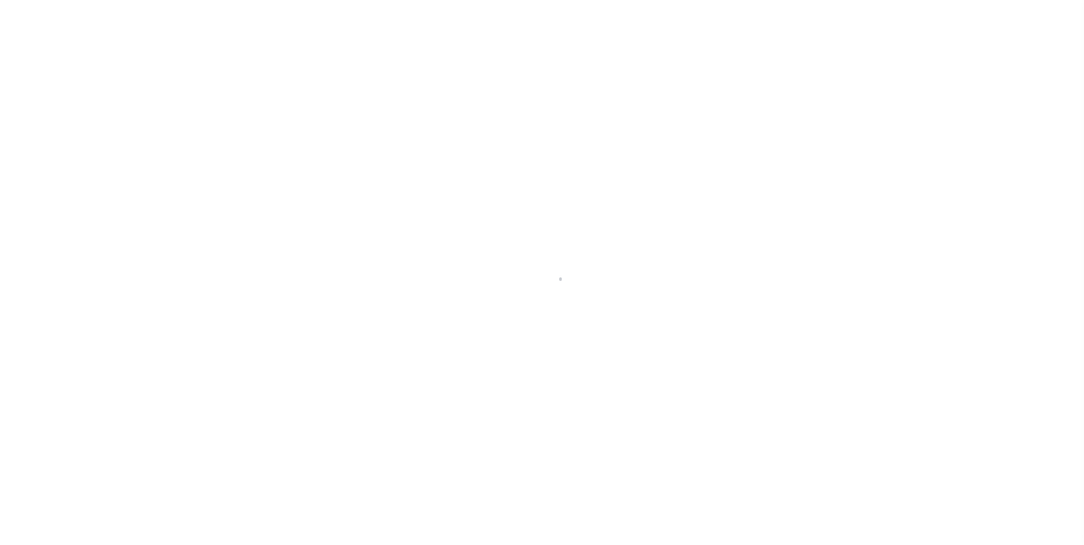
select select "4032"
